Goal: Task Accomplishment & Management: Use online tool/utility

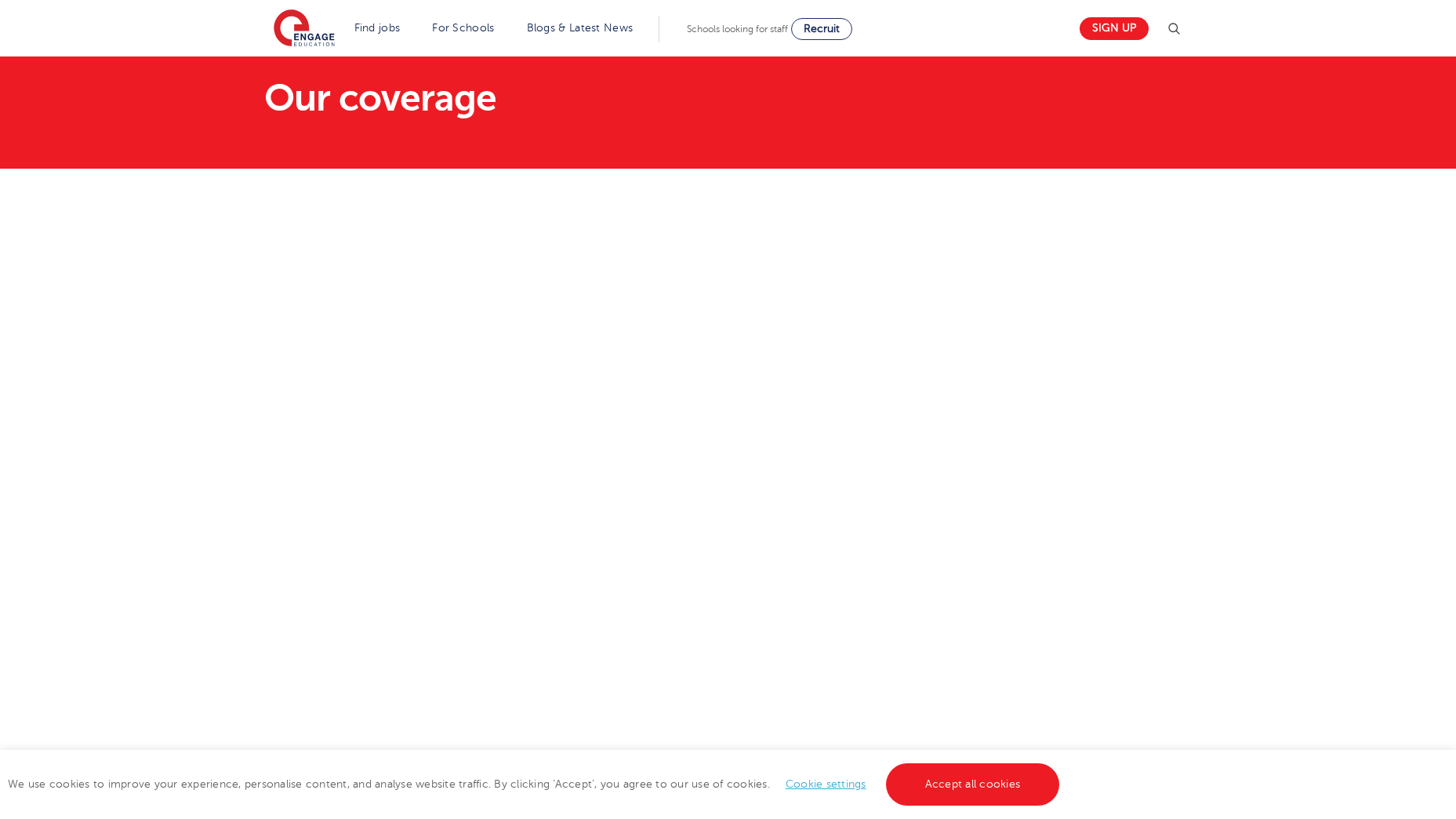
scroll to position [157, 0]
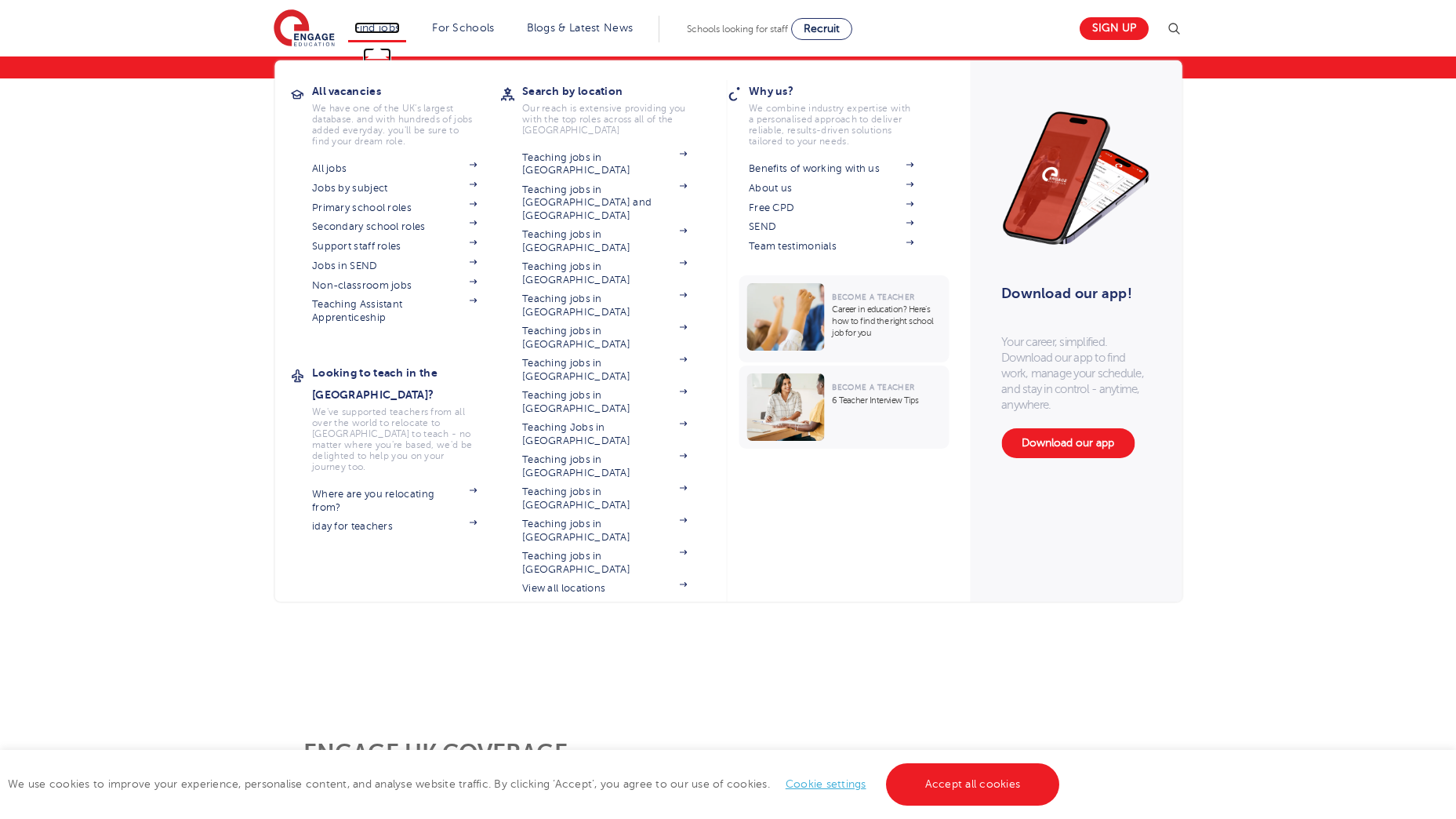
click at [384, 27] on link "Find jobs" at bounding box center [377, 28] width 46 height 12
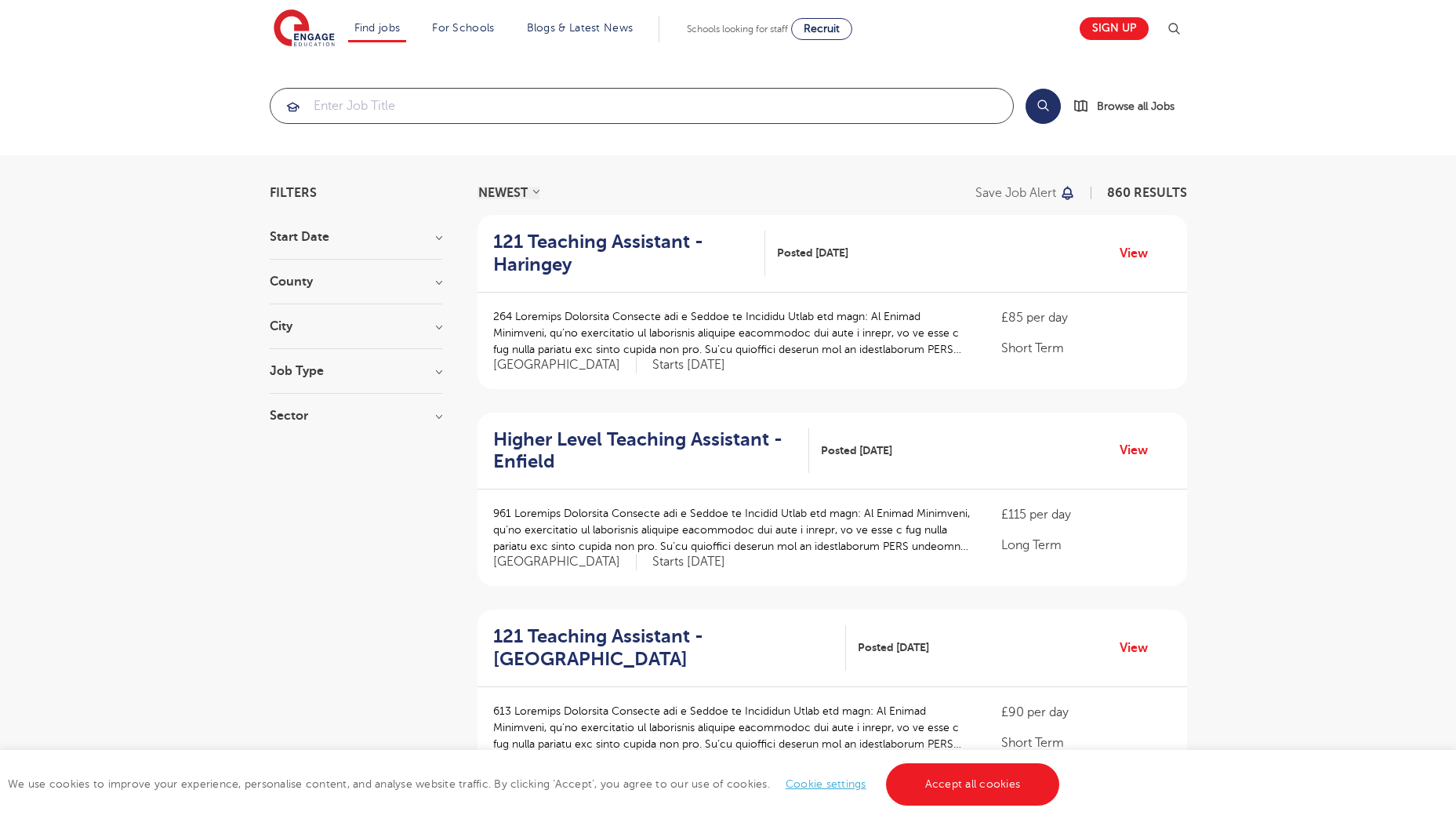
click at [370, 106] on input "search" at bounding box center [641, 106] width 743 height 35
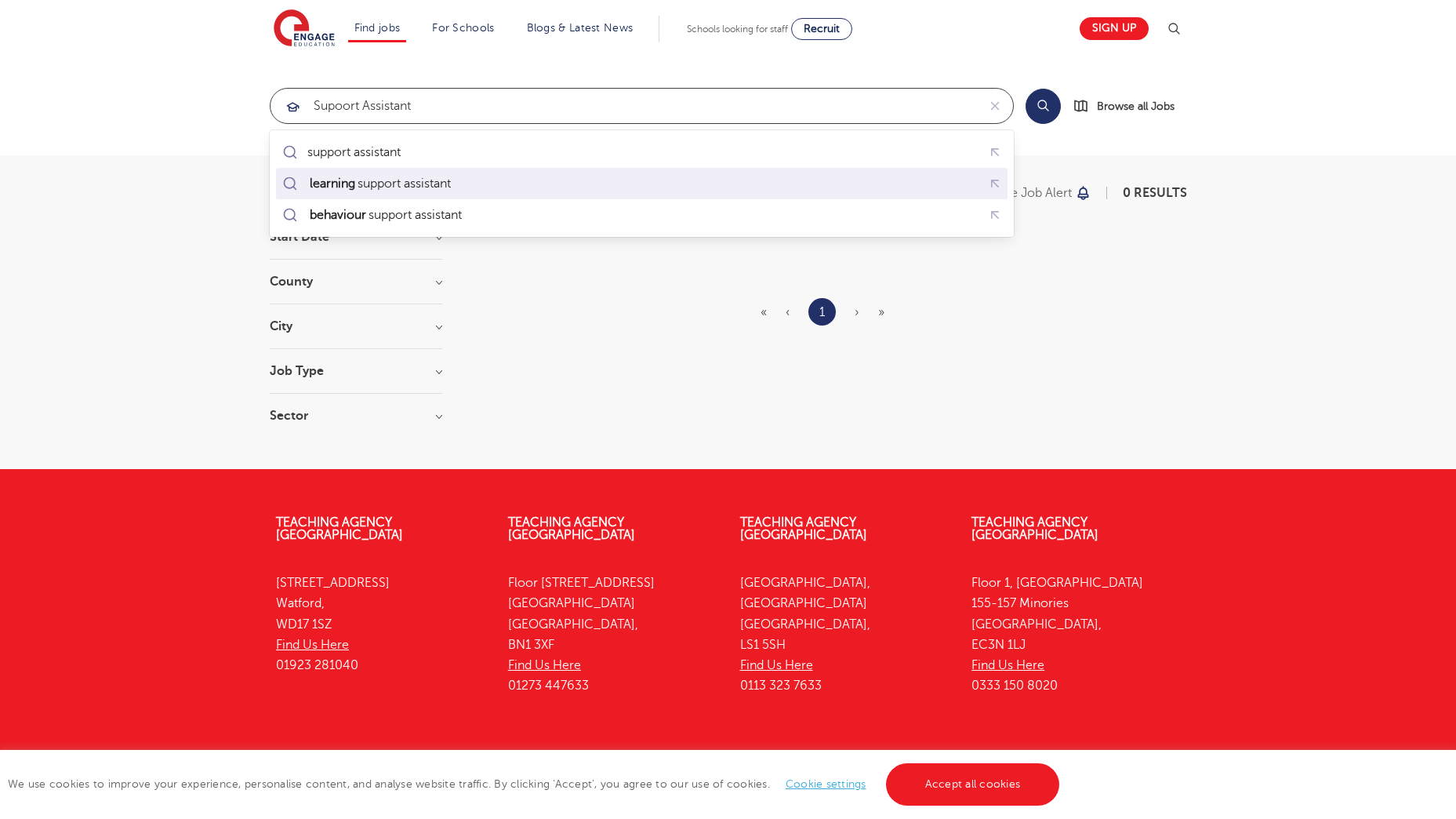
click at [395, 181] on div "learning support assistant" at bounding box center [379, 183] width 144 height 16
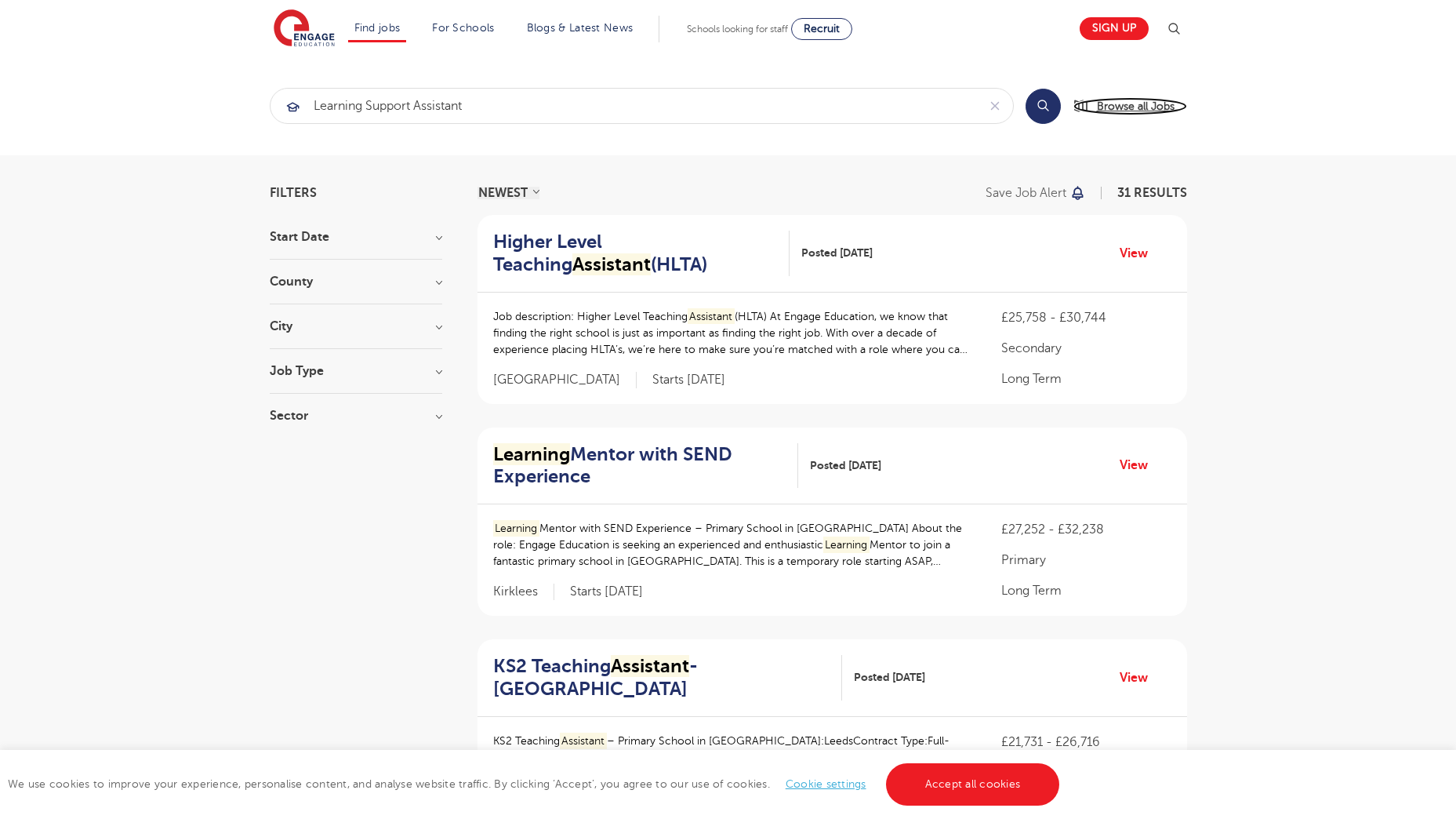
click at [1106, 108] on span "Browse all Jobs" at bounding box center [1135, 106] width 78 height 18
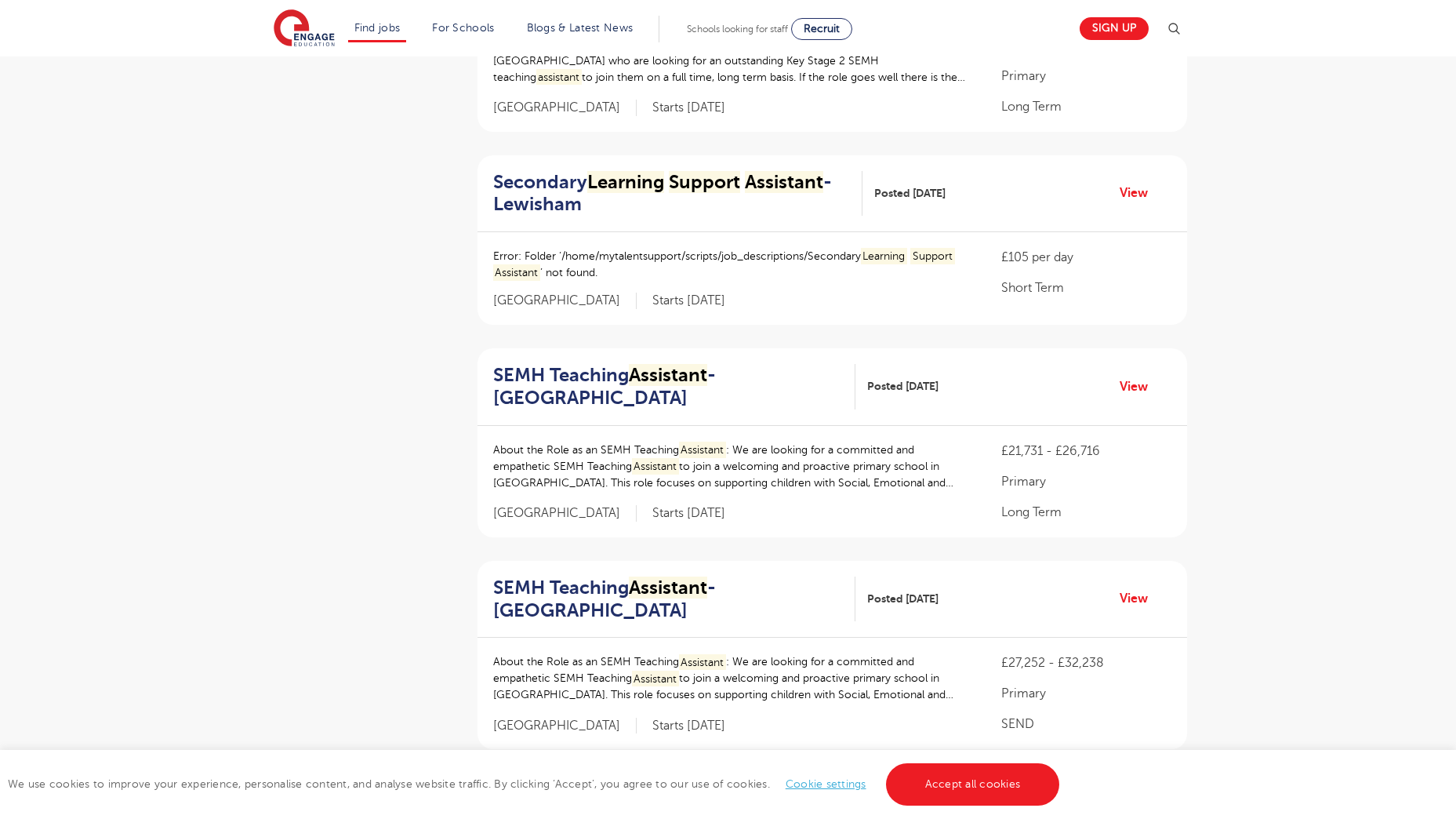
scroll to position [1412, 0]
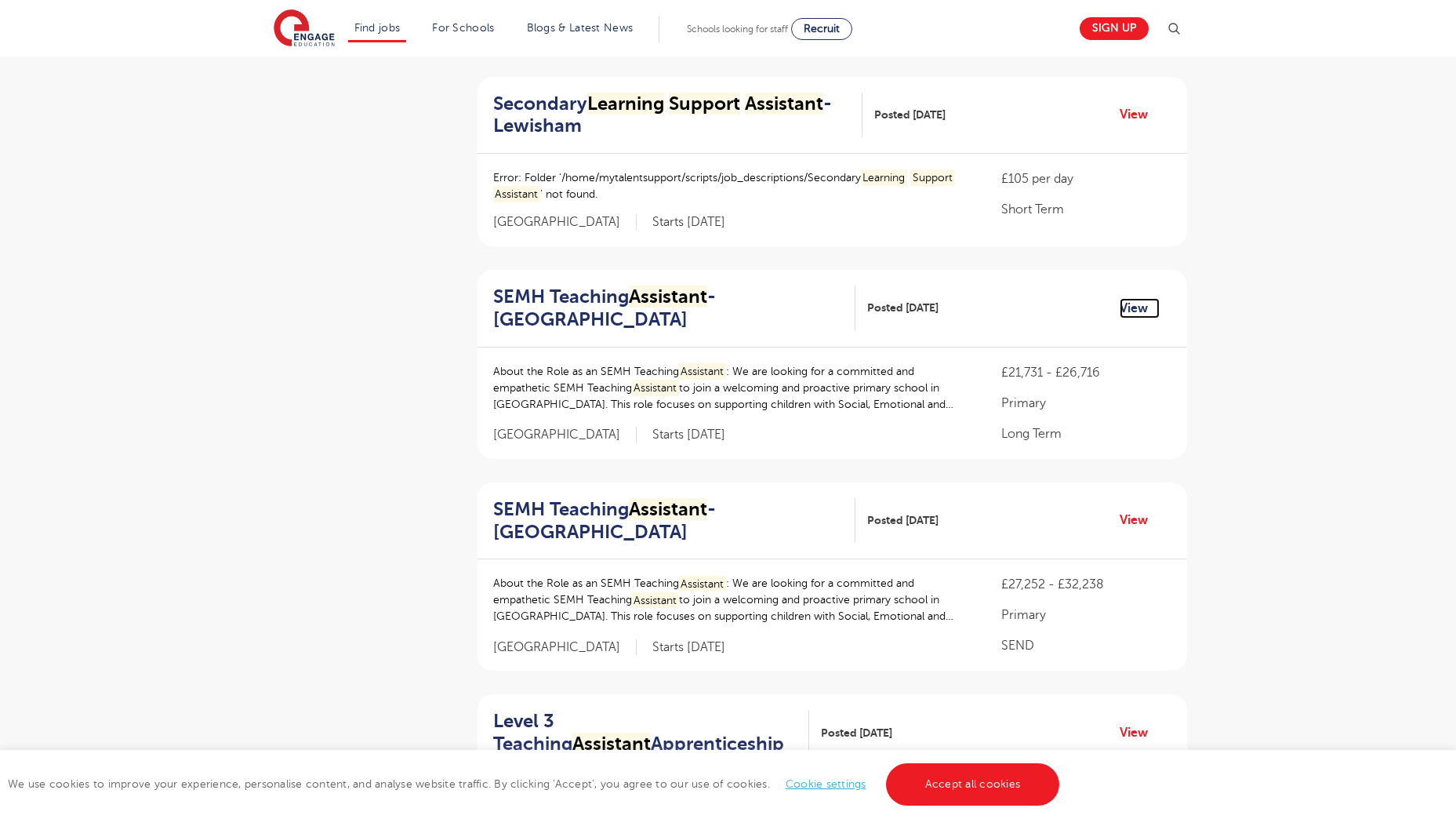
click at [1134, 298] on link "View" at bounding box center [1139, 308] width 40 height 20
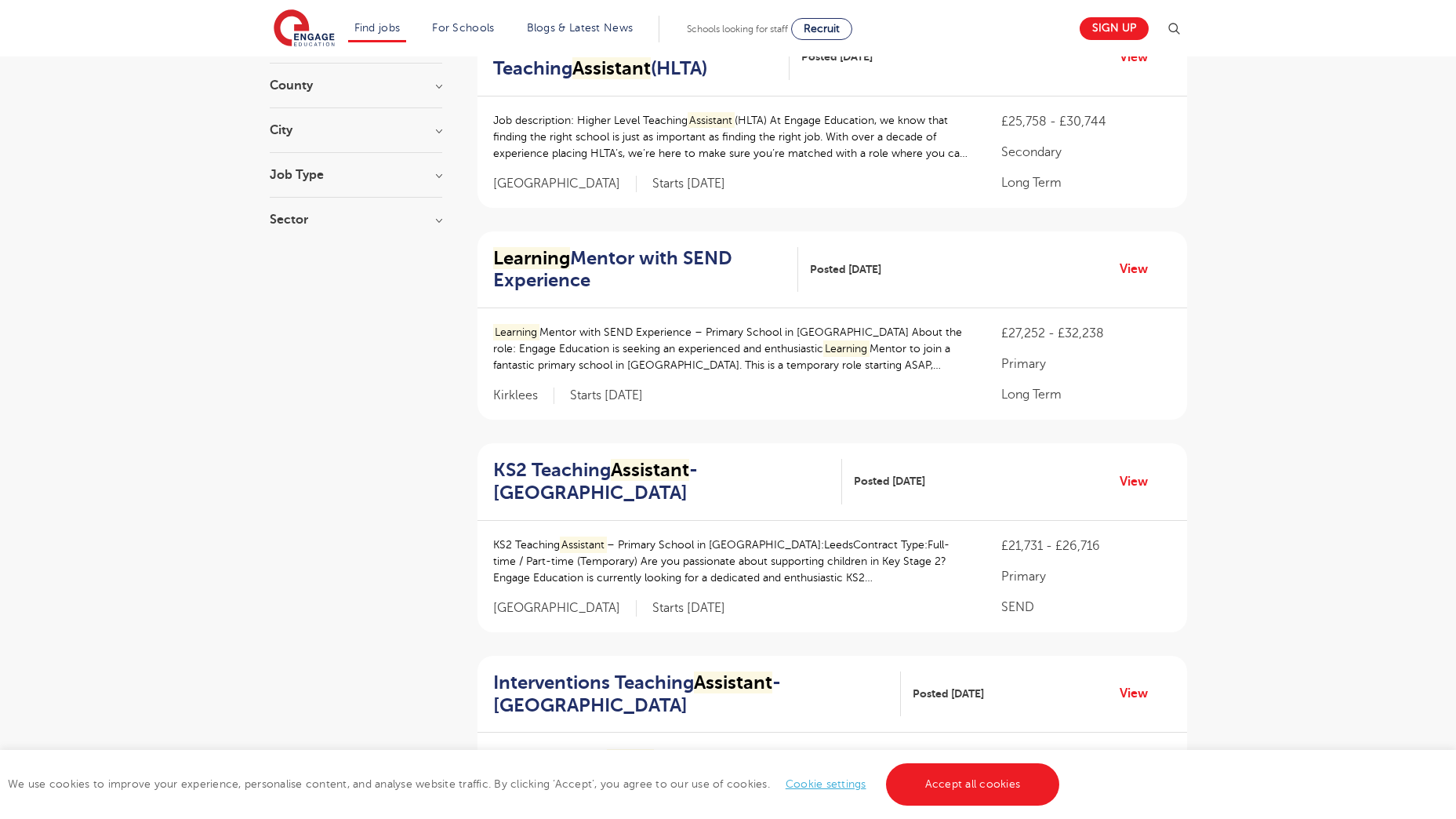
scroll to position [0, 0]
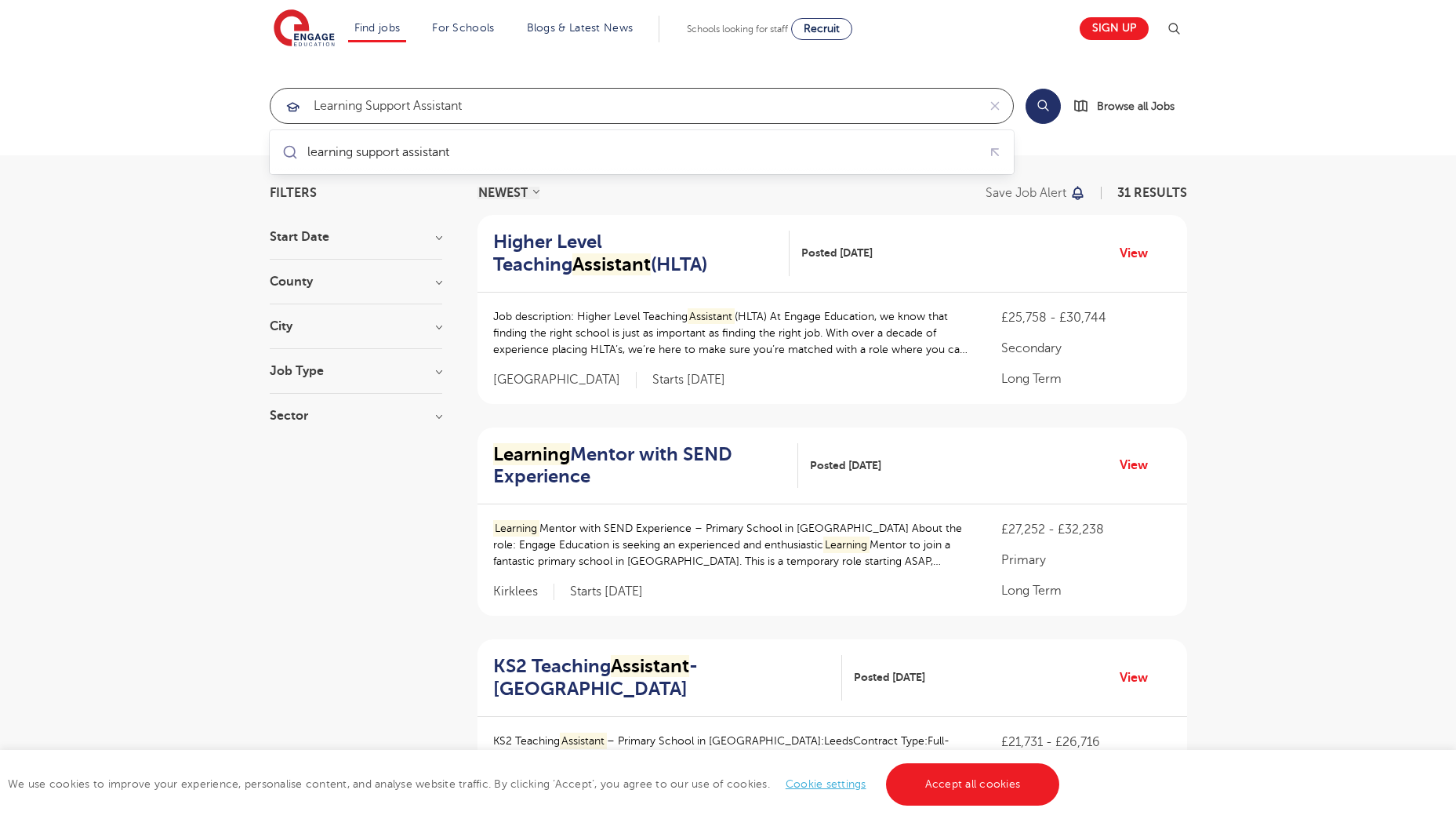
click at [503, 108] on input "learning support assistant" at bounding box center [623, 106] width 706 height 35
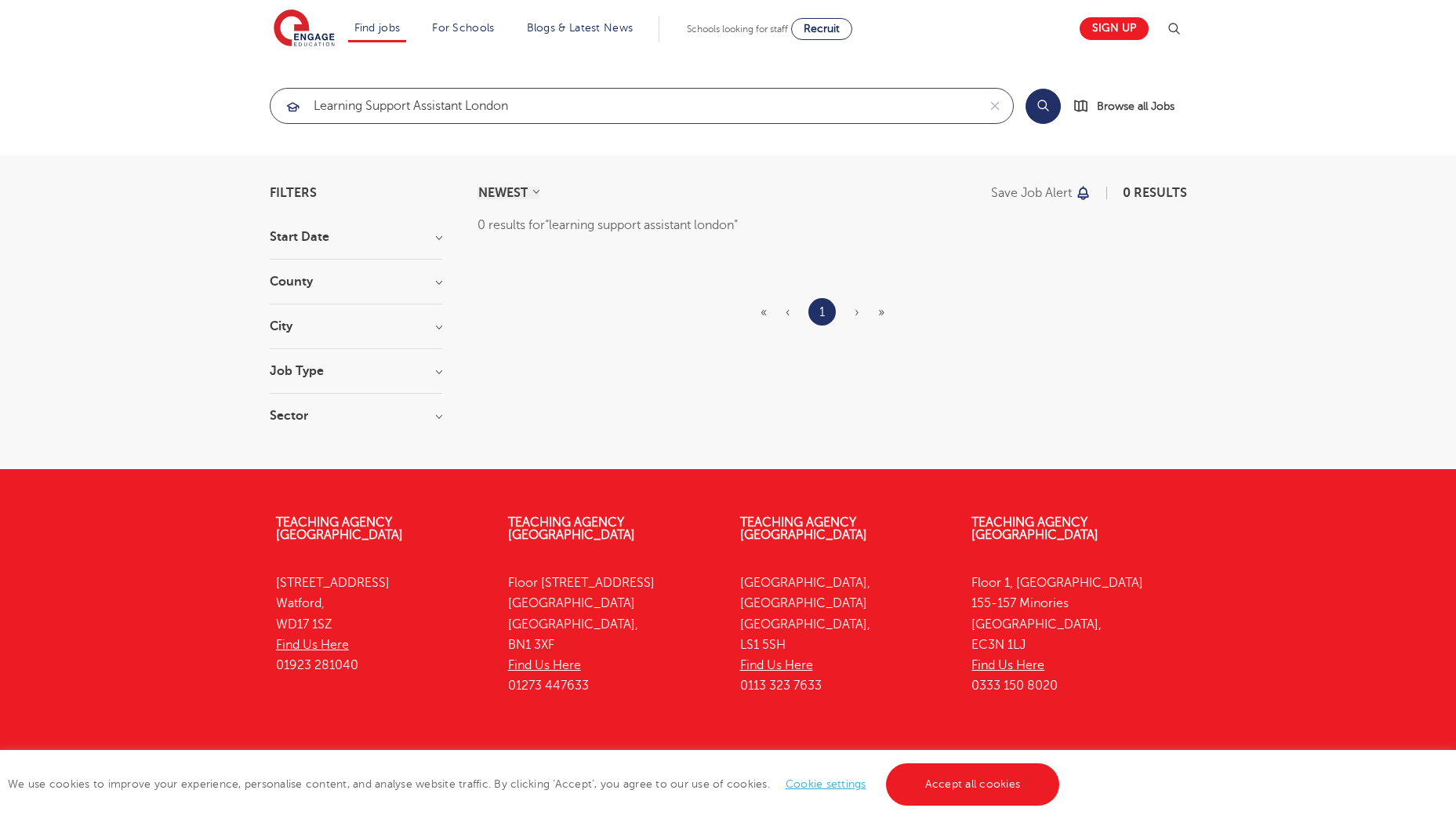
click button "Submit" at bounding box center [0, 0] width 0 height 0
click at [468, 101] on input "learning support assistant london" at bounding box center [623, 106] width 706 height 35
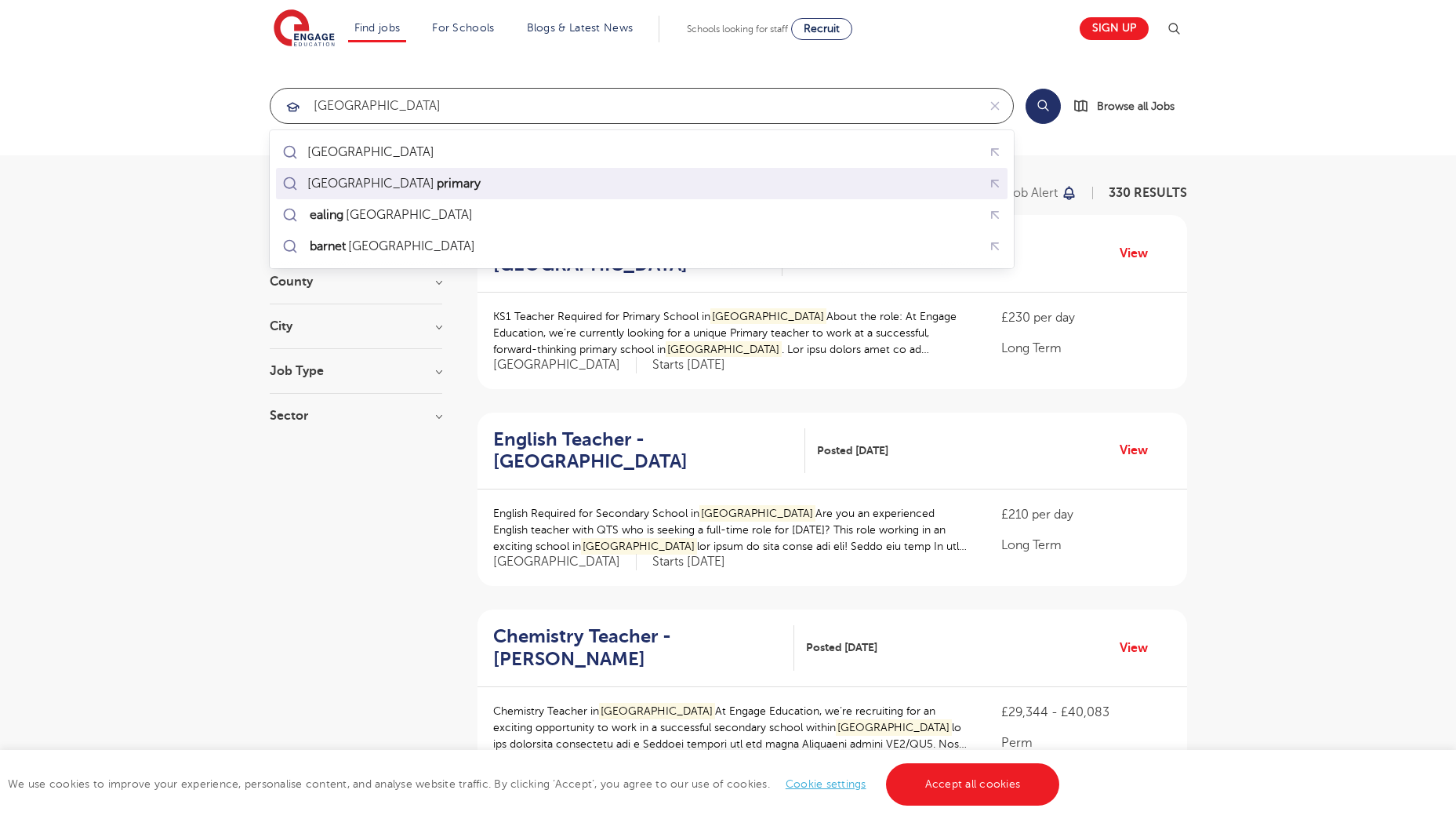
click at [435, 185] on mark "primary" at bounding box center [459, 183] width 49 height 19
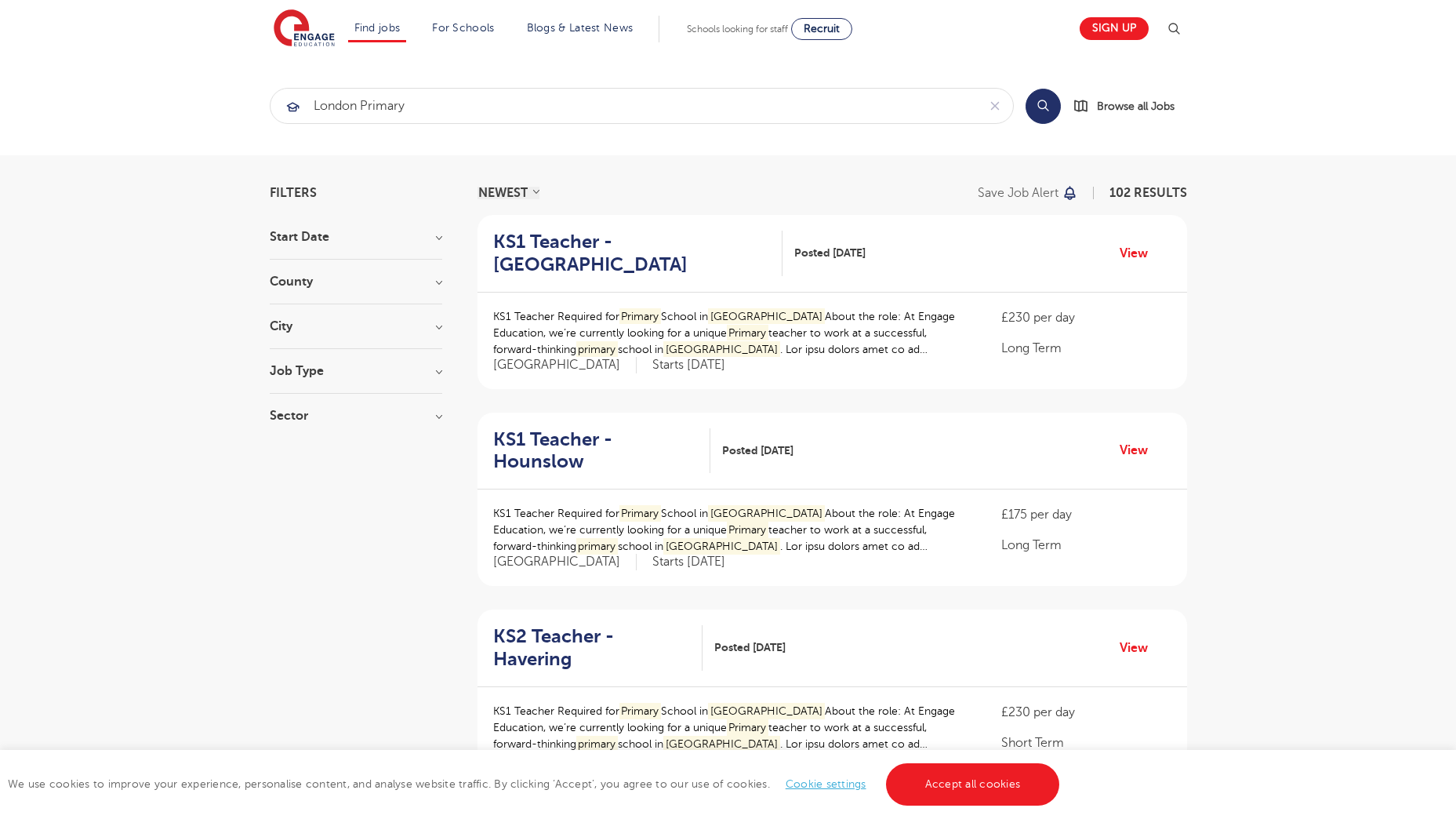
click at [1047, 105] on button "Search" at bounding box center [1043, 106] width 35 height 35
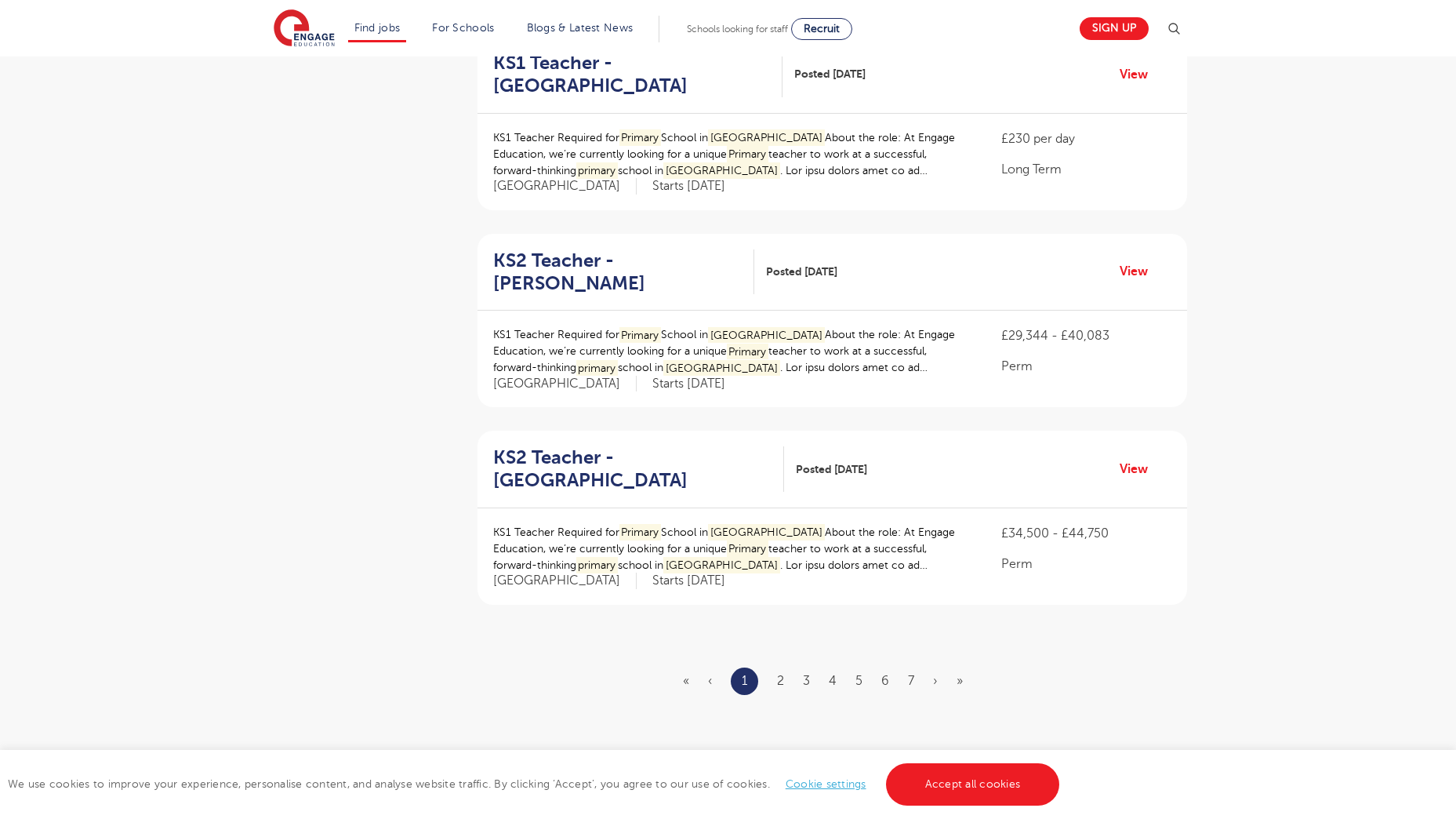
scroll to position [1647, 0]
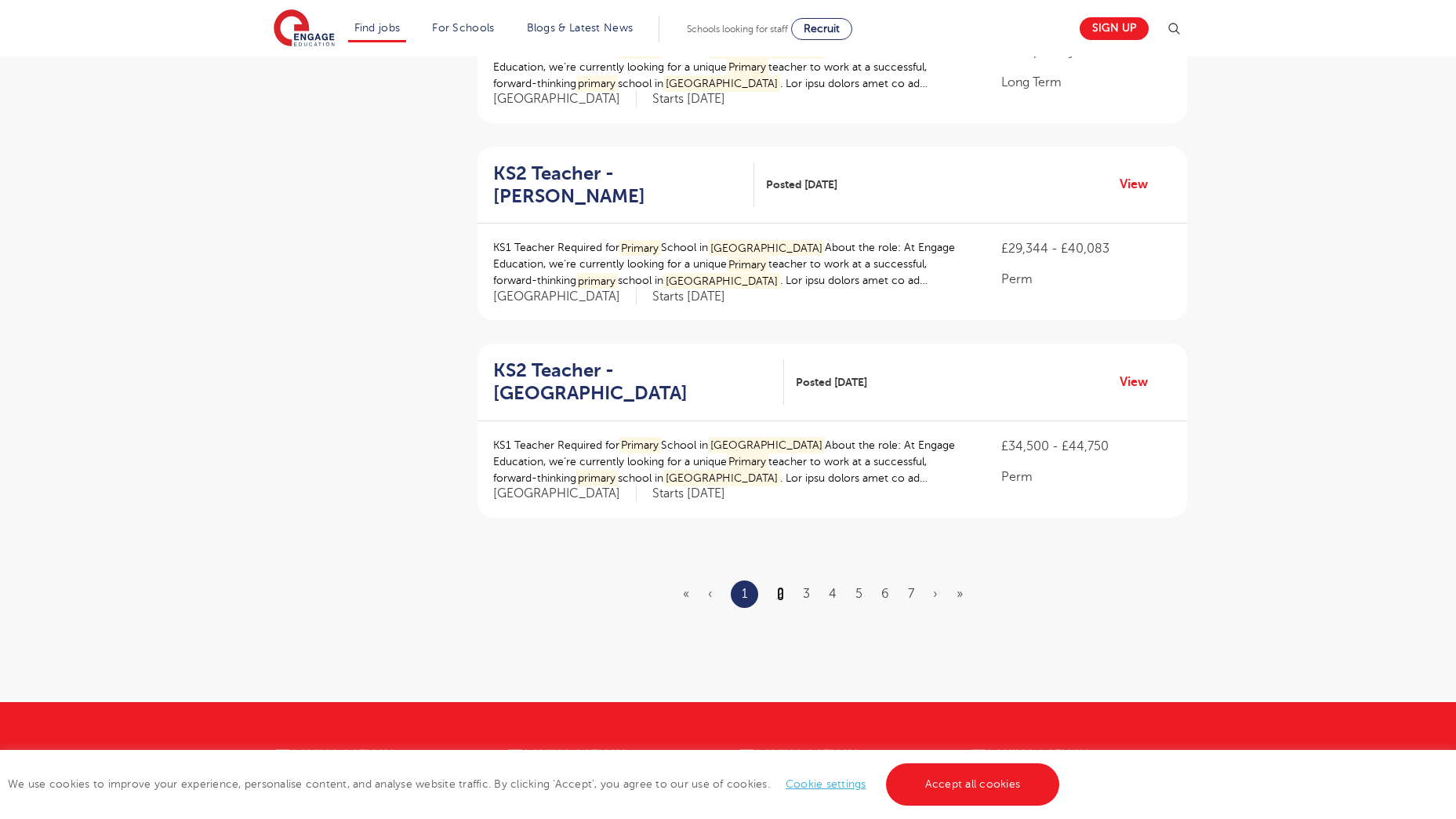
click at [783, 586] on link "2" at bounding box center [780, 593] width 7 height 14
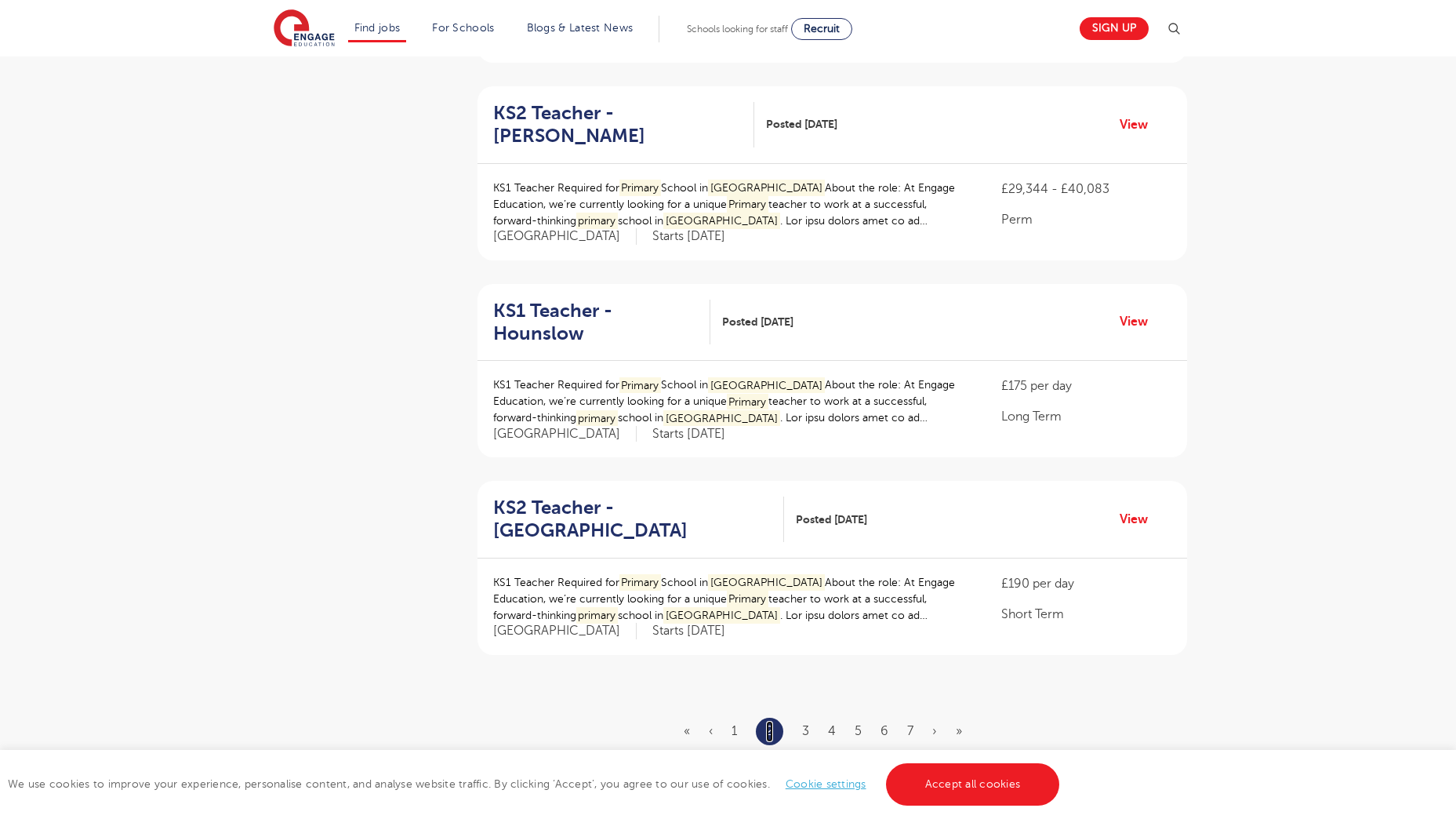
scroll to position [1568, 0]
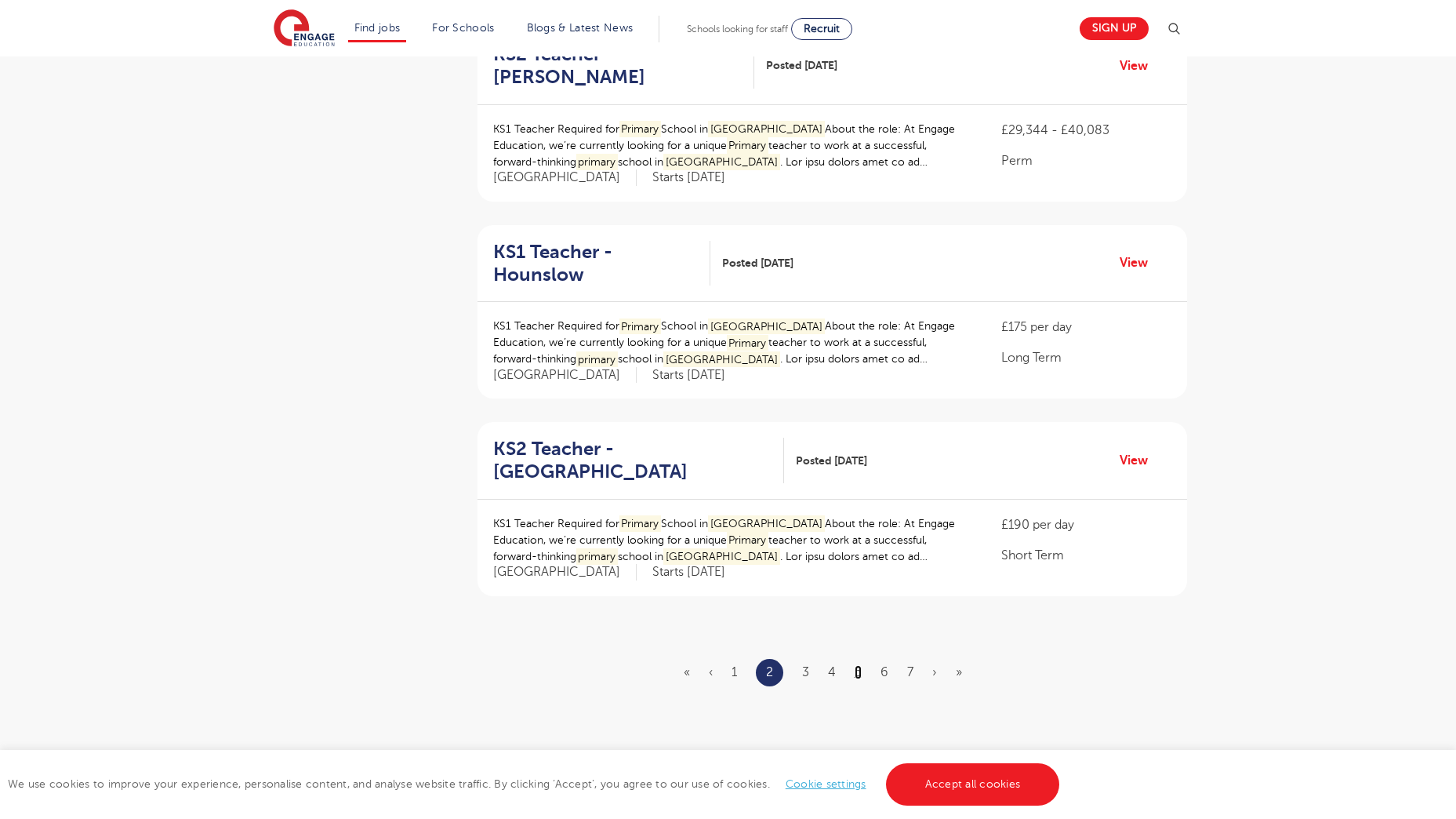
click at [857, 665] on link "5" at bounding box center [857, 672] width 7 height 14
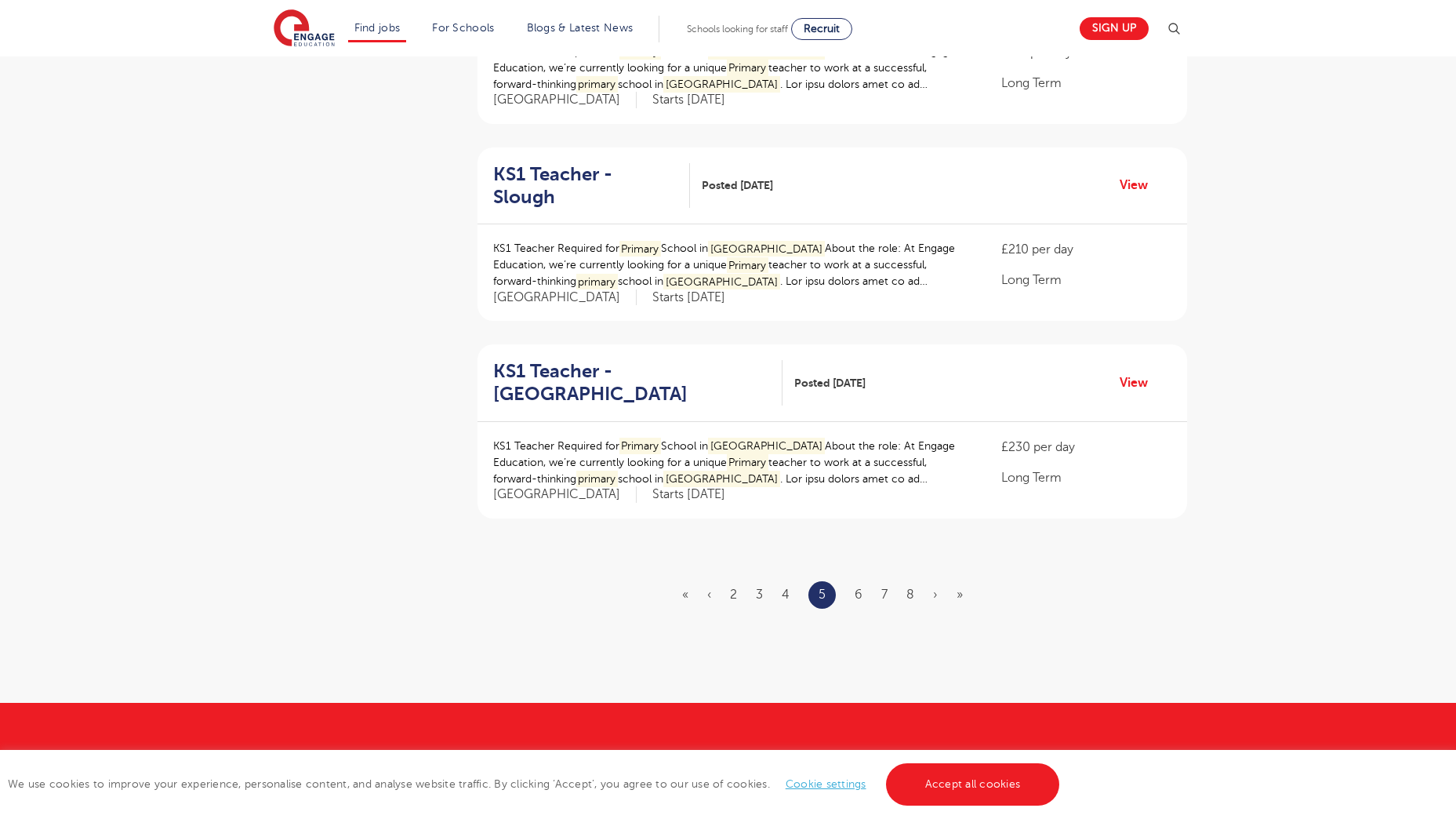
scroll to position [1760, 0]
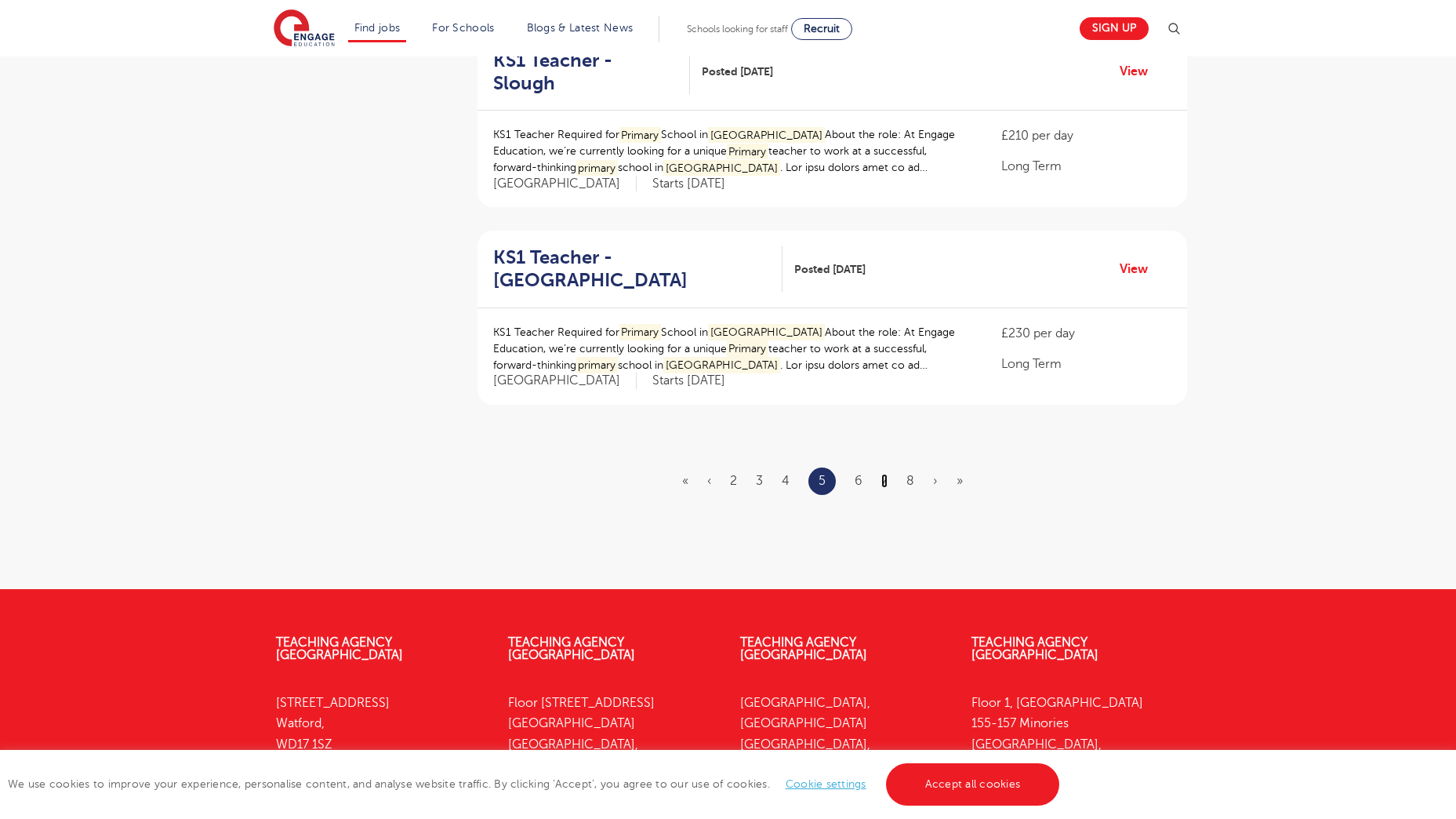
click at [886, 474] on link "7" at bounding box center [884, 481] width 6 height 14
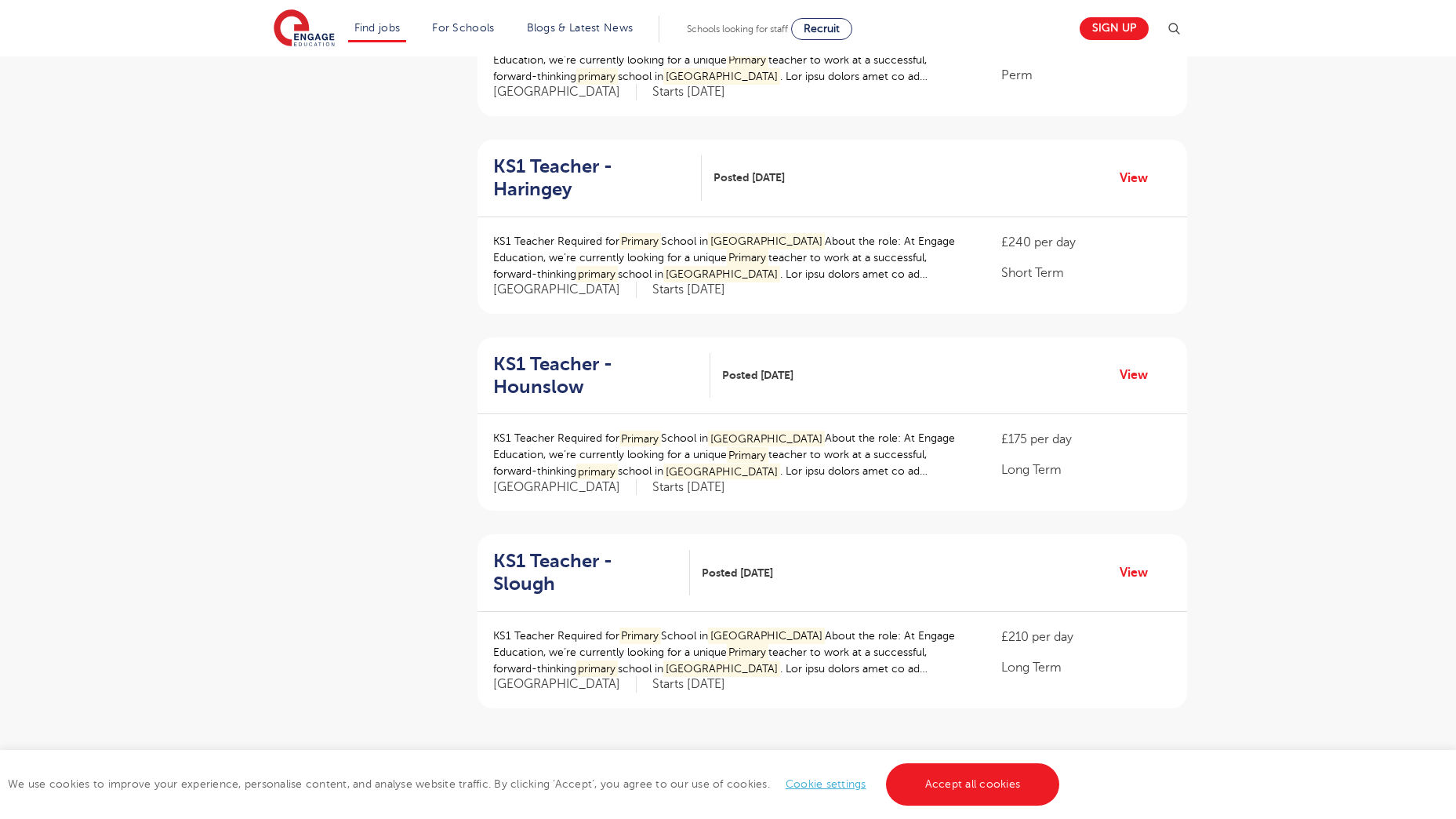
scroll to position [1804, 0]
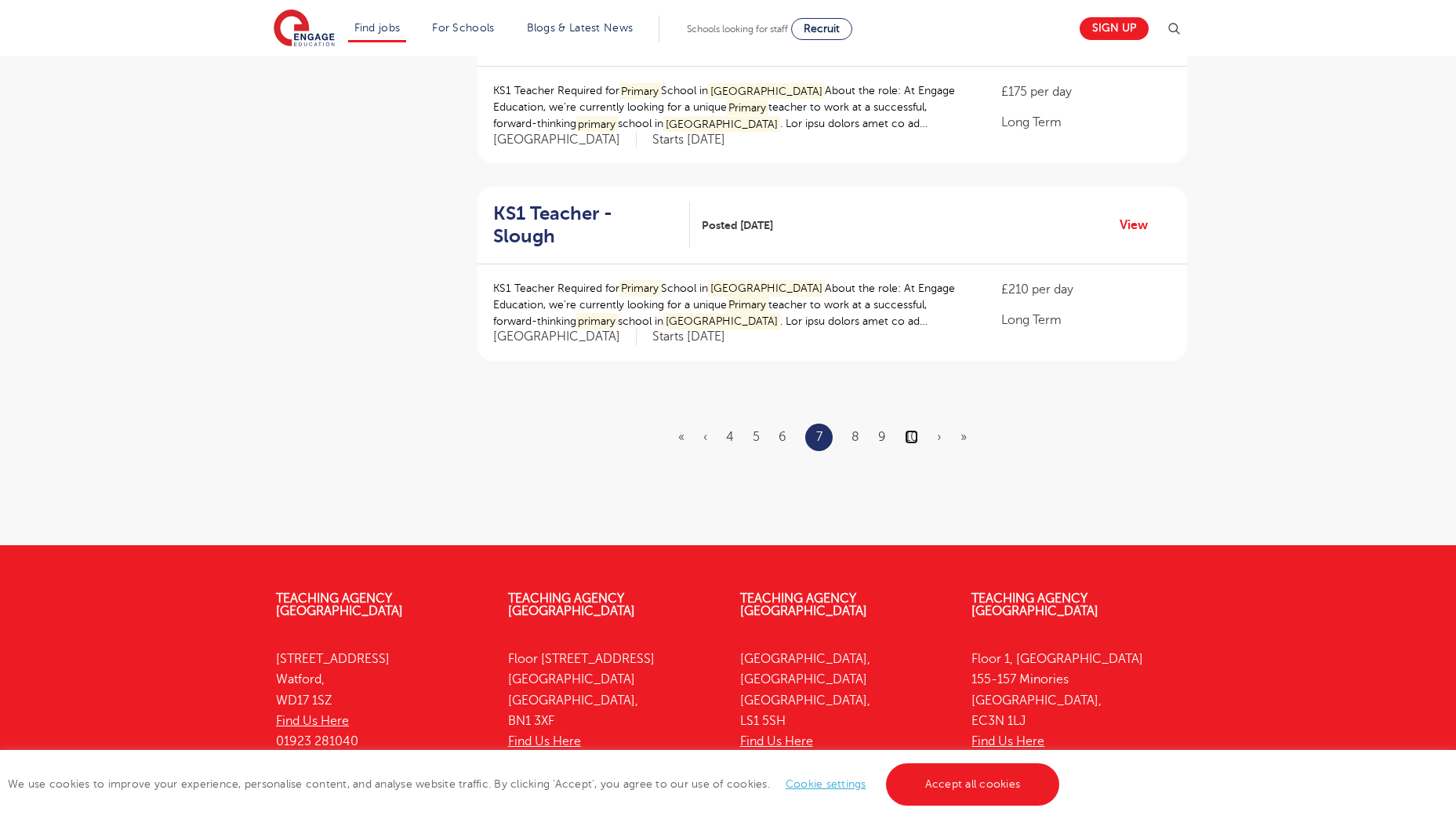
click at [913, 430] on link "10" at bounding box center [911, 437] width 13 height 14
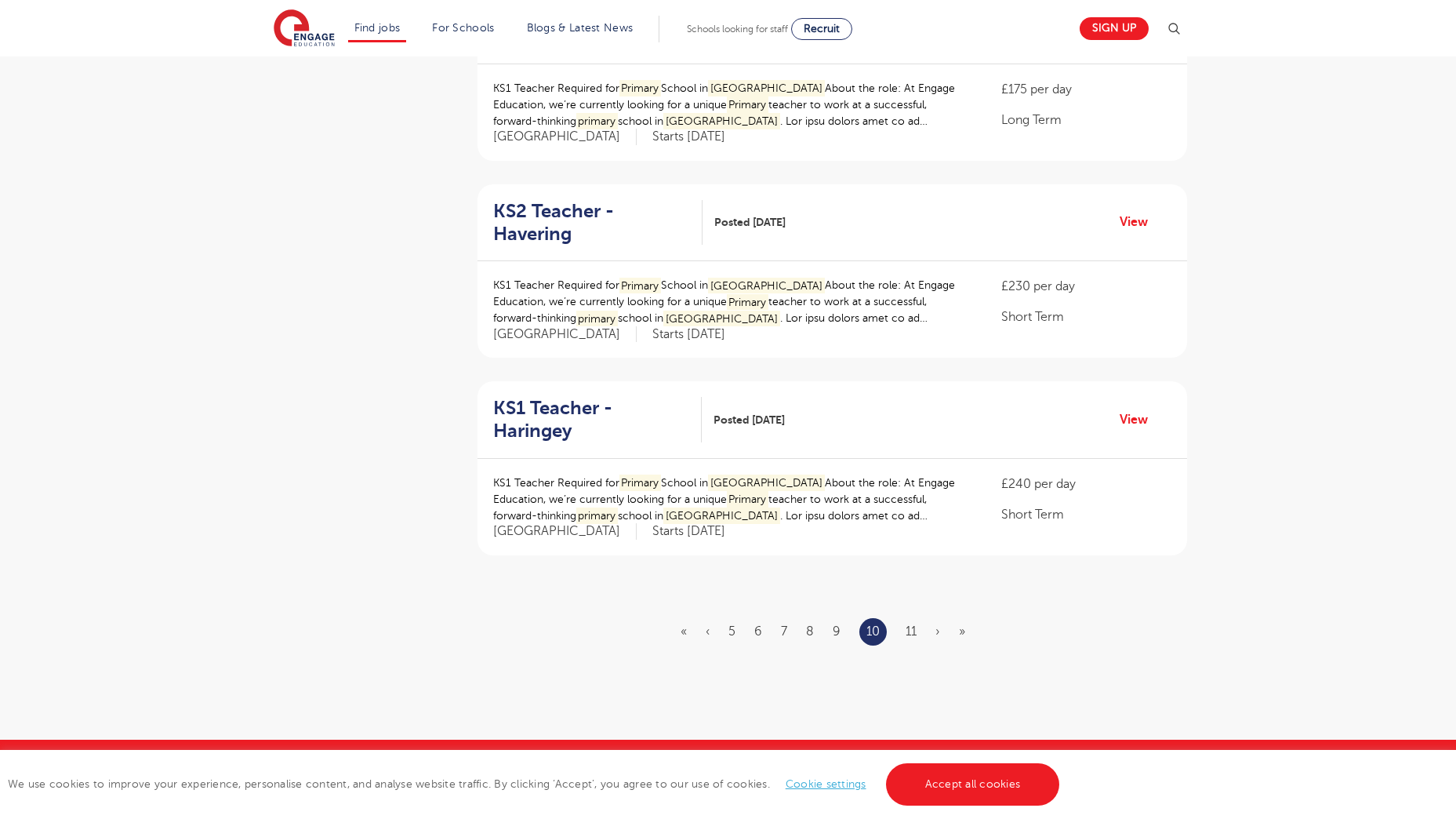
scroll to position [1714, 0]
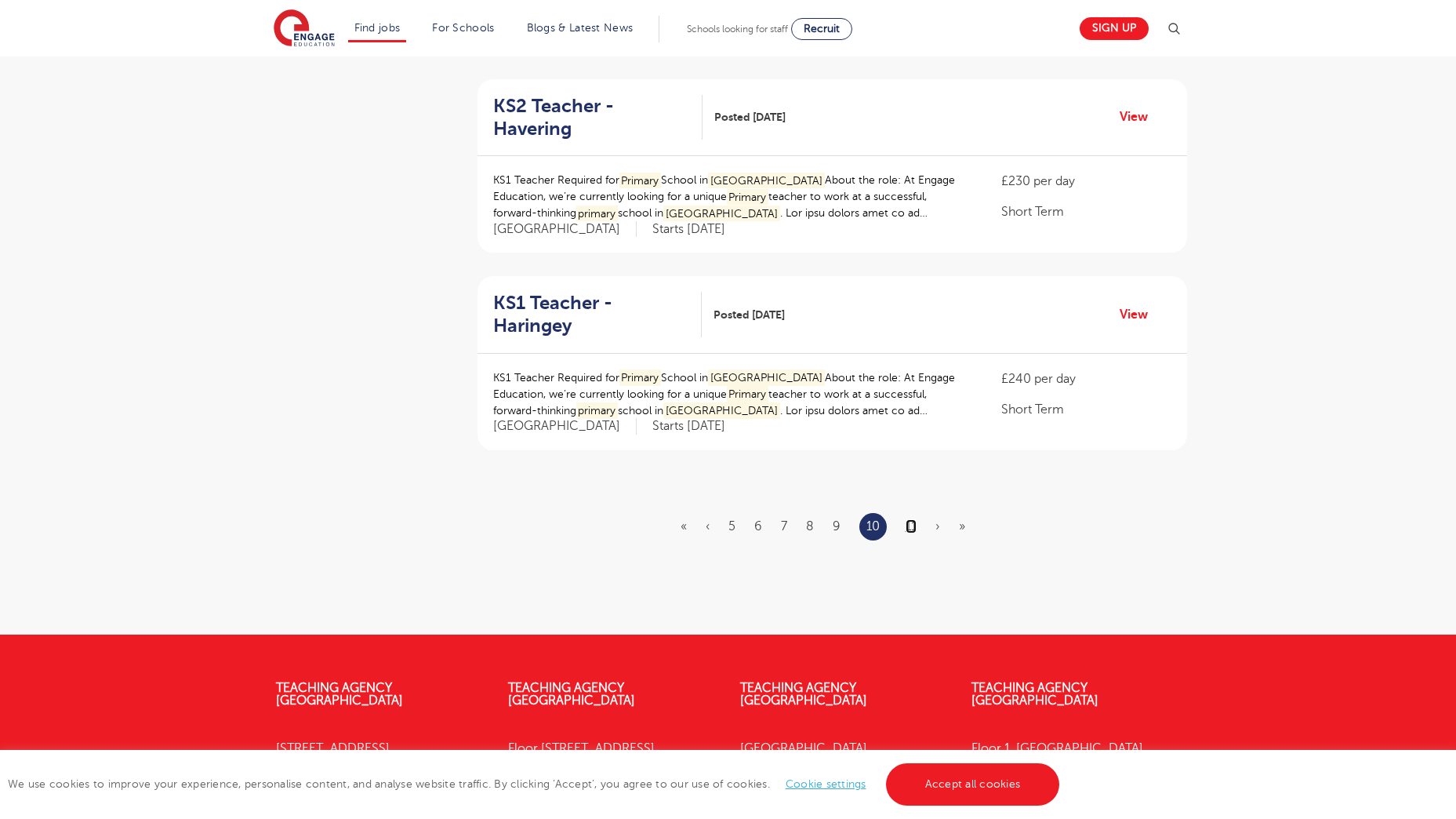
click at [912, 519] on link "11" at bounding box center [911, 526] width 11 height 14
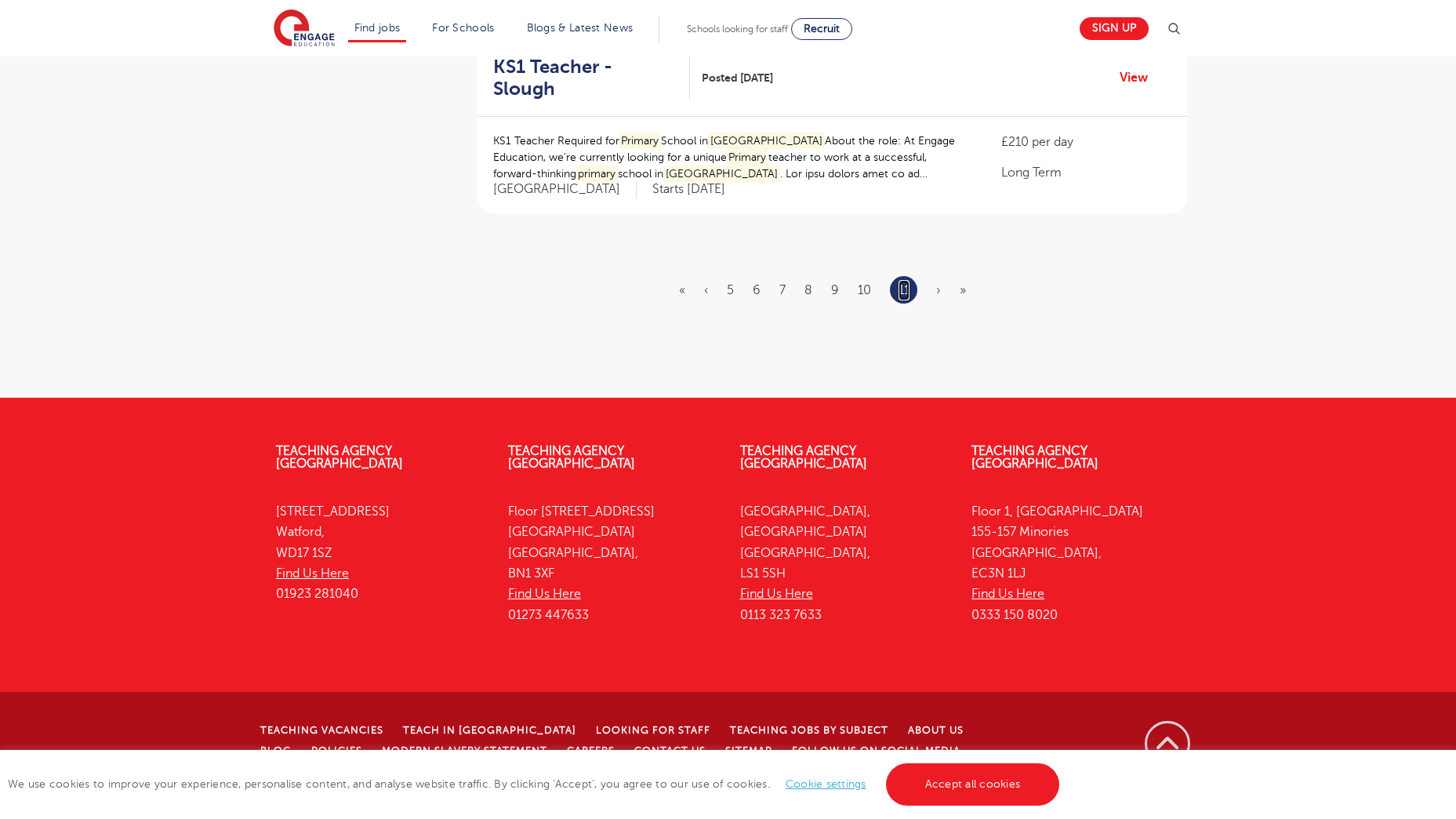
scroll to position [0, 0]
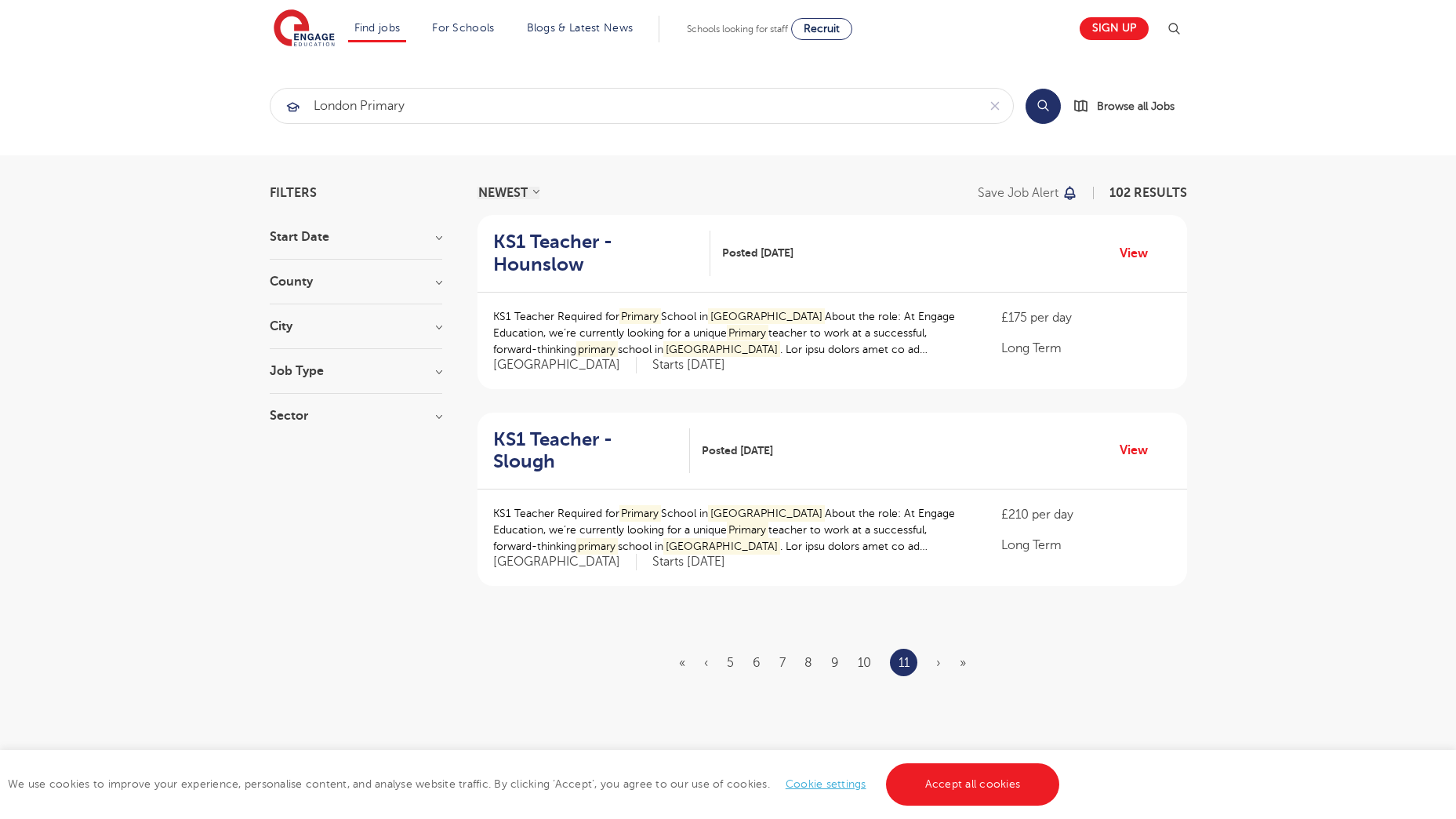
click at [940, 656] on span "›" at bounding box center [938, 663] width 5 height 14
click at [959, 656] on span "»" at bounding box center [963, 663] width 6 height 14
click at [960, 656] on span "»" at bounding box center [963, 663] width 6 height 14
click at [936, 656] on span "›" at bounding box center [938, 663] width 5 height 14
click at [938, 656] on span "›" at bounding box center [938, 663] width 5 height 14
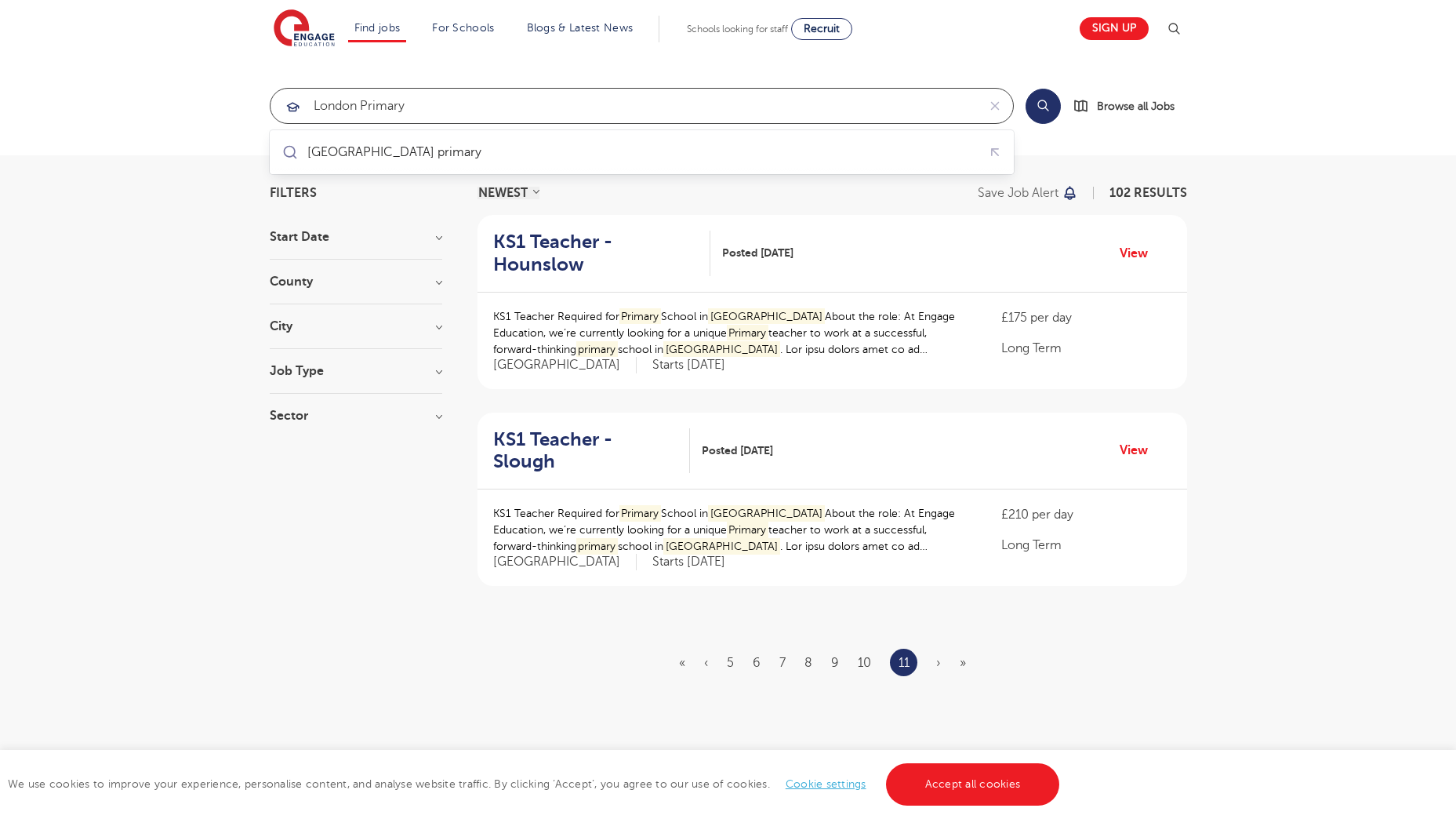
click at [411, 107] on input "london primary" at bounding box center [623, 106] width 706 height 35
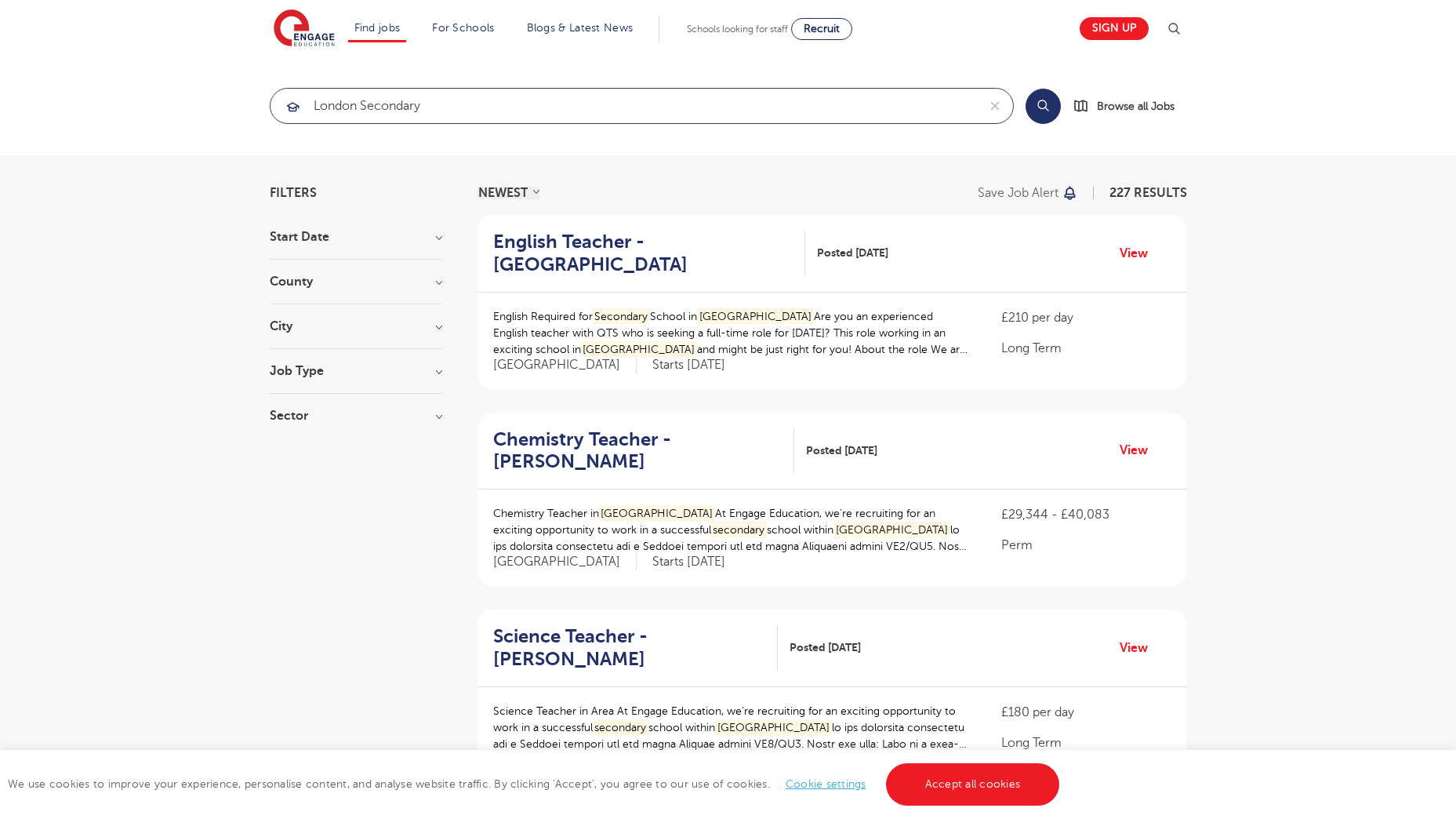
type input "london secondary"
click button "Submit" at bounding box center [0, 0] width 0 height 0
click at [1051, 106] on button "Search" at bounding box center [1043, 106] width 35 height 35
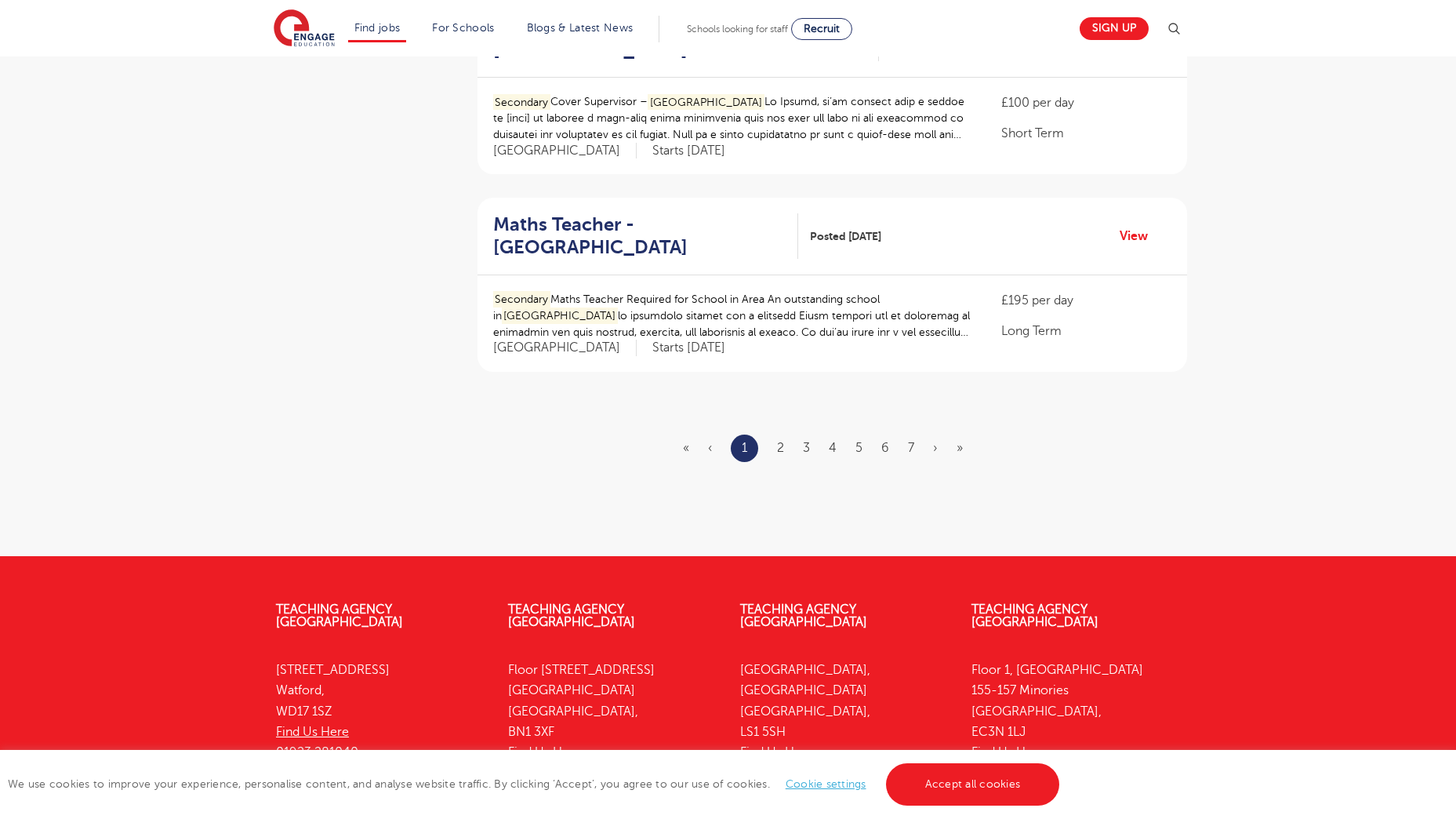
scroll to position [1804, 0]
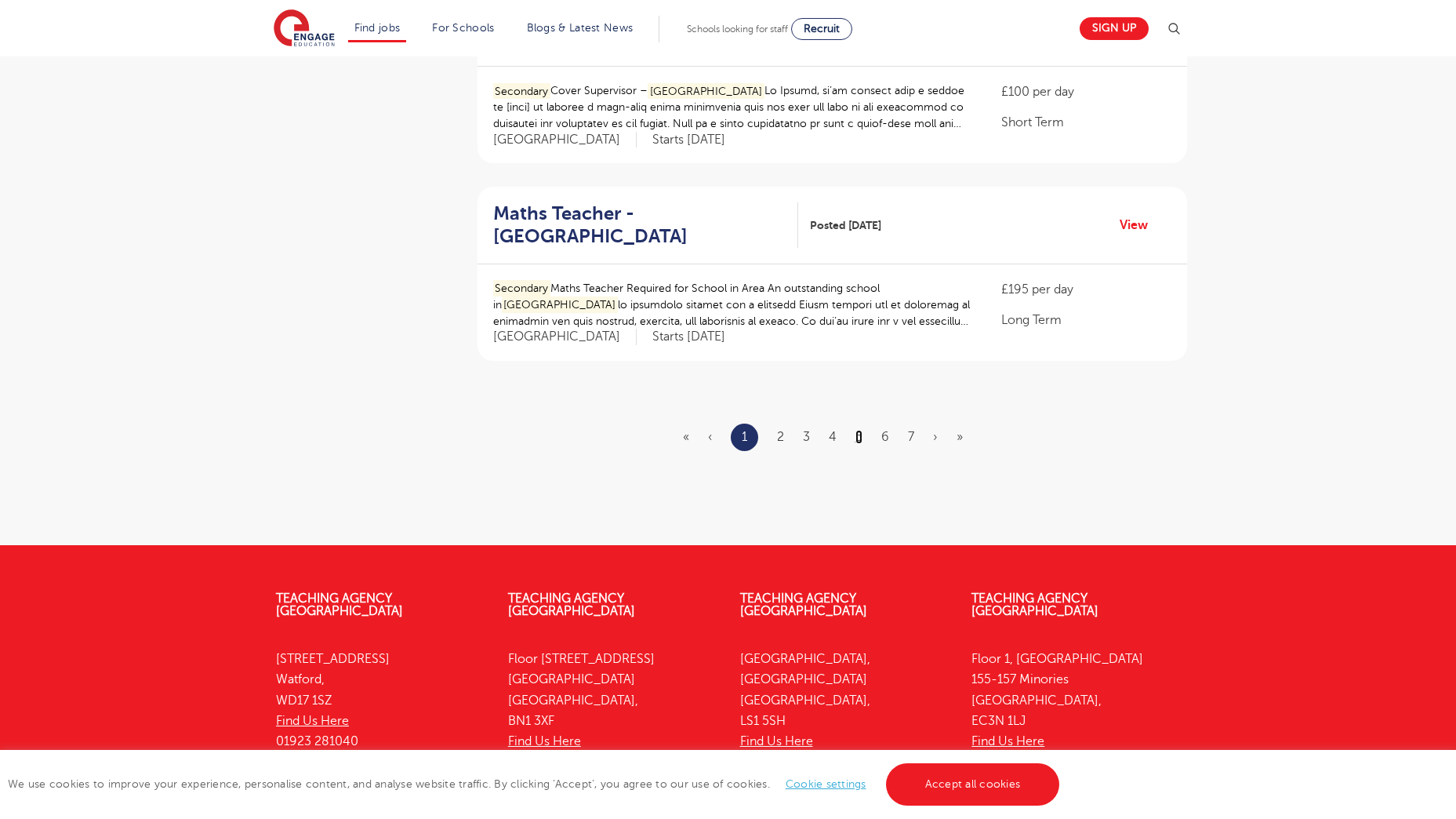
click at [860, 430] on link "5" at bounding box center [858, 437] width 7 height 14
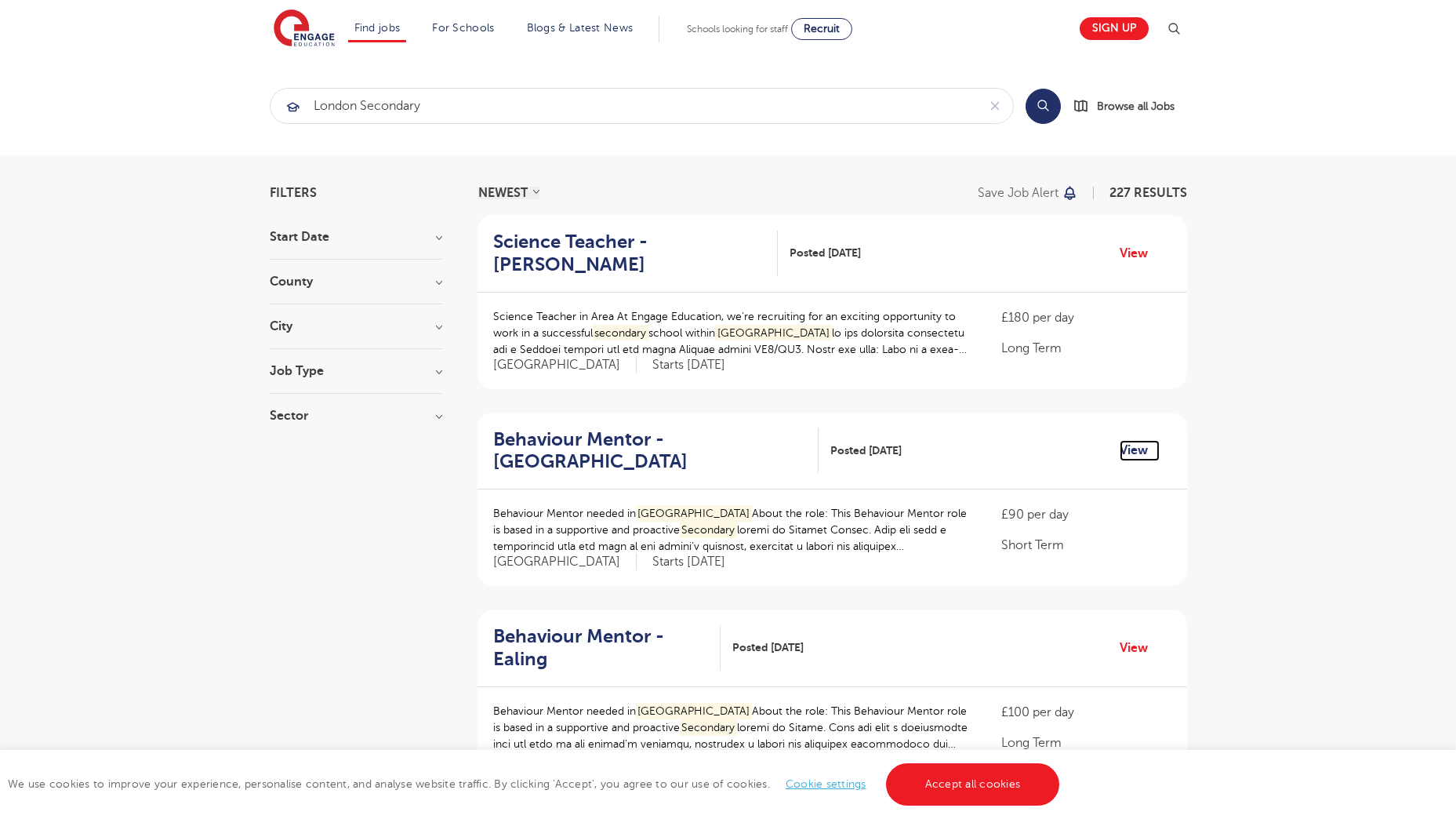
click at [1135, 446] on link "View" at bounding box center [1139, 450] width 40 height 20
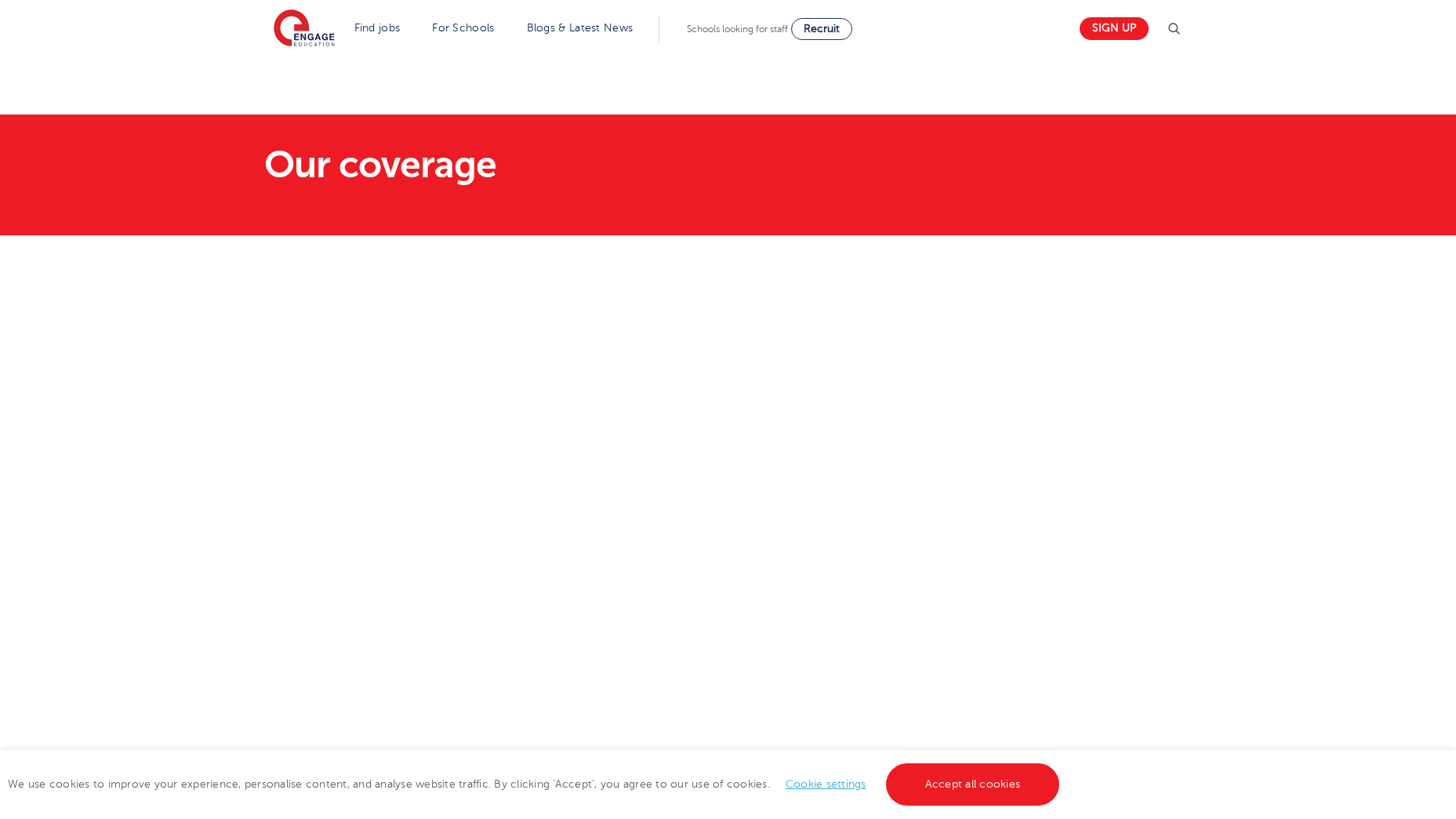
click at [1183, 27] on img at bounding box center [1174, 29] width 19 height 19
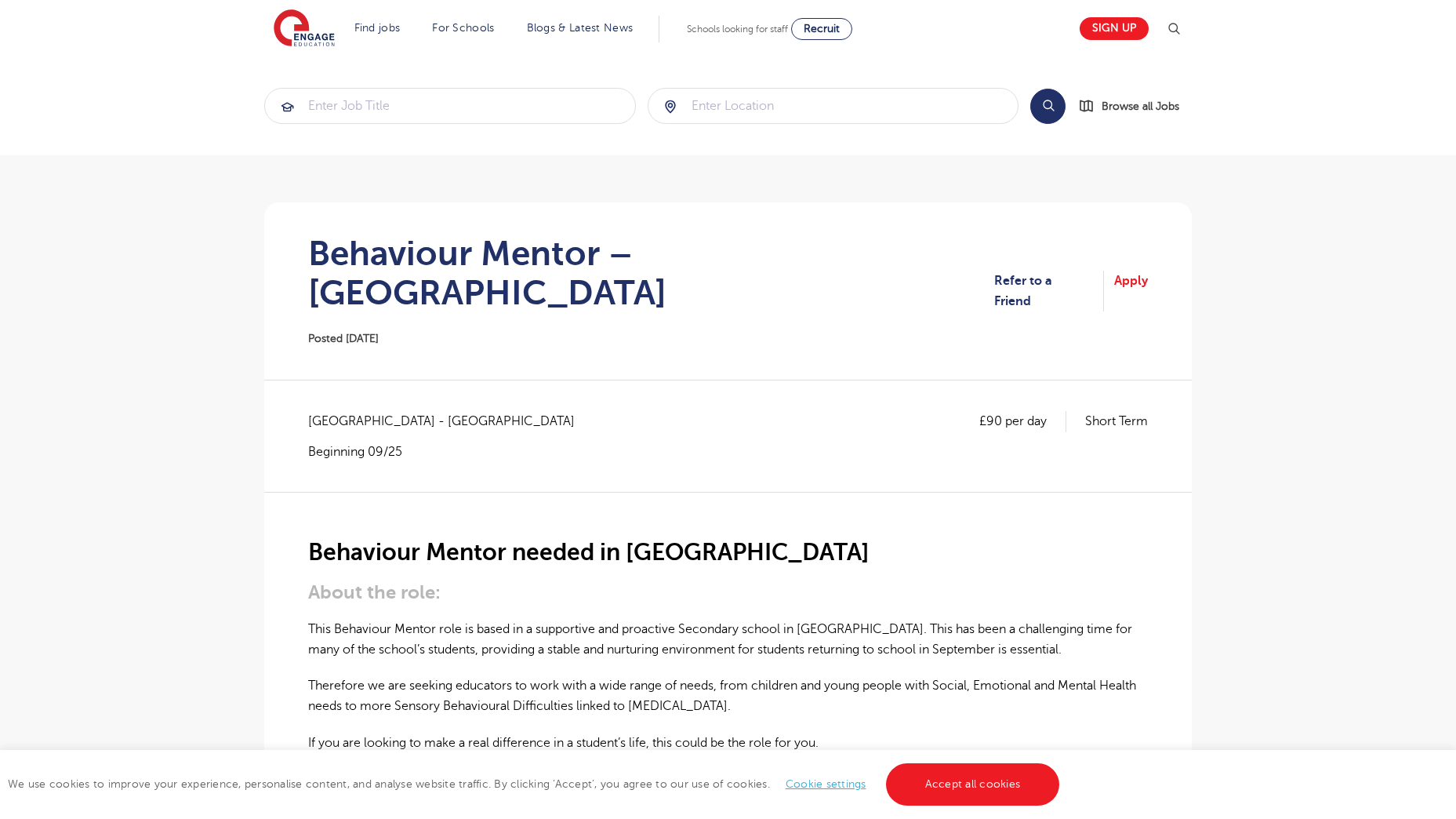
click at [643, 446] on div "£90 per day Short Term [GEOGRAPHIC_DATA] - [GEOGRAPHIC_DATA] Beginning 09/25" at bounding box center [728, 451] width 840 height 80
